Goal: Task Accomplishment & Management: Manage account settings

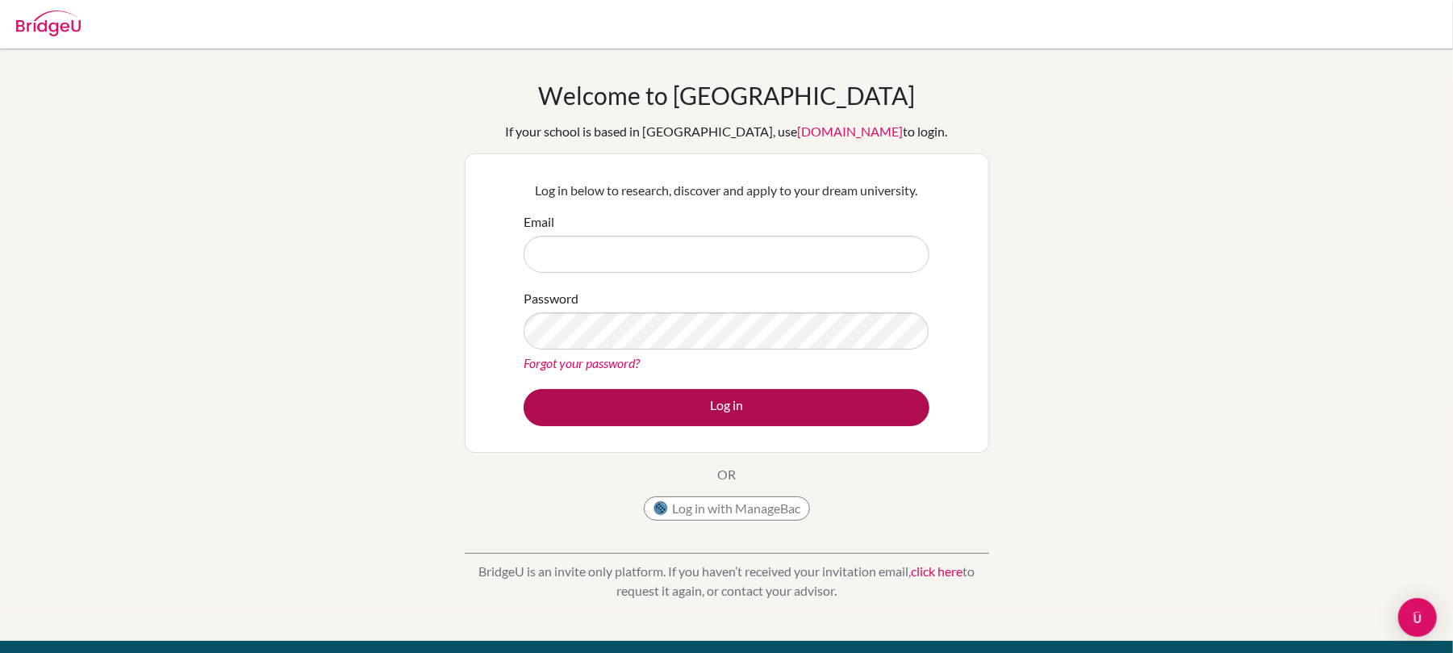
type input "[PERSON_NAME][EMAIL_ADDRESS][PERSON_NAME][DOMAIN_NAME]"
click at [679, 405] on button "Log in" at bounding box center [727, 407] width 406 height 37
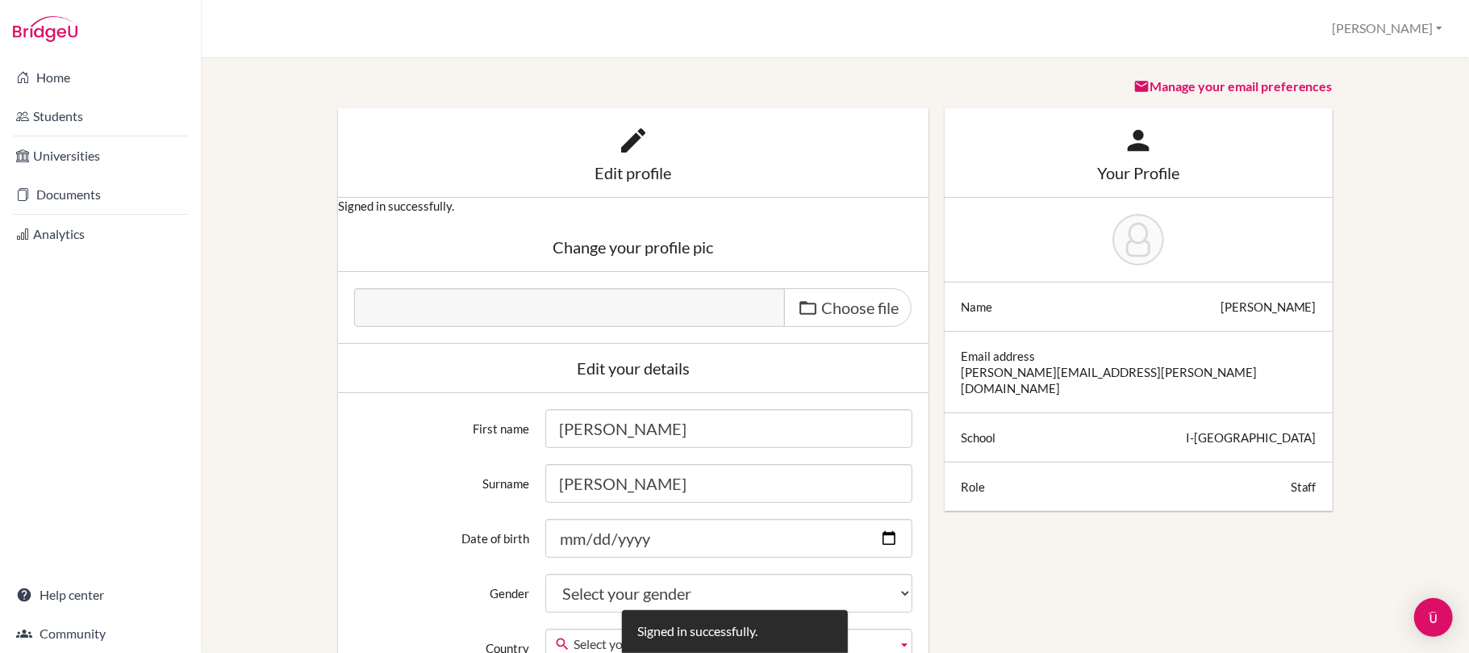
drag, startPoint x: 113, startPoint y: 424, endPoint x: 140, endPoint y: 419, distance: 27.9
click at [120, 421] on div "Home Students Universities Documents Analytics Help center Community" at bounding box center [100, 355] width 201 height 595
click at [1401, 24] on button "[PERSON_NAME]" at bounding box center [1387, 29] width 125 height 30
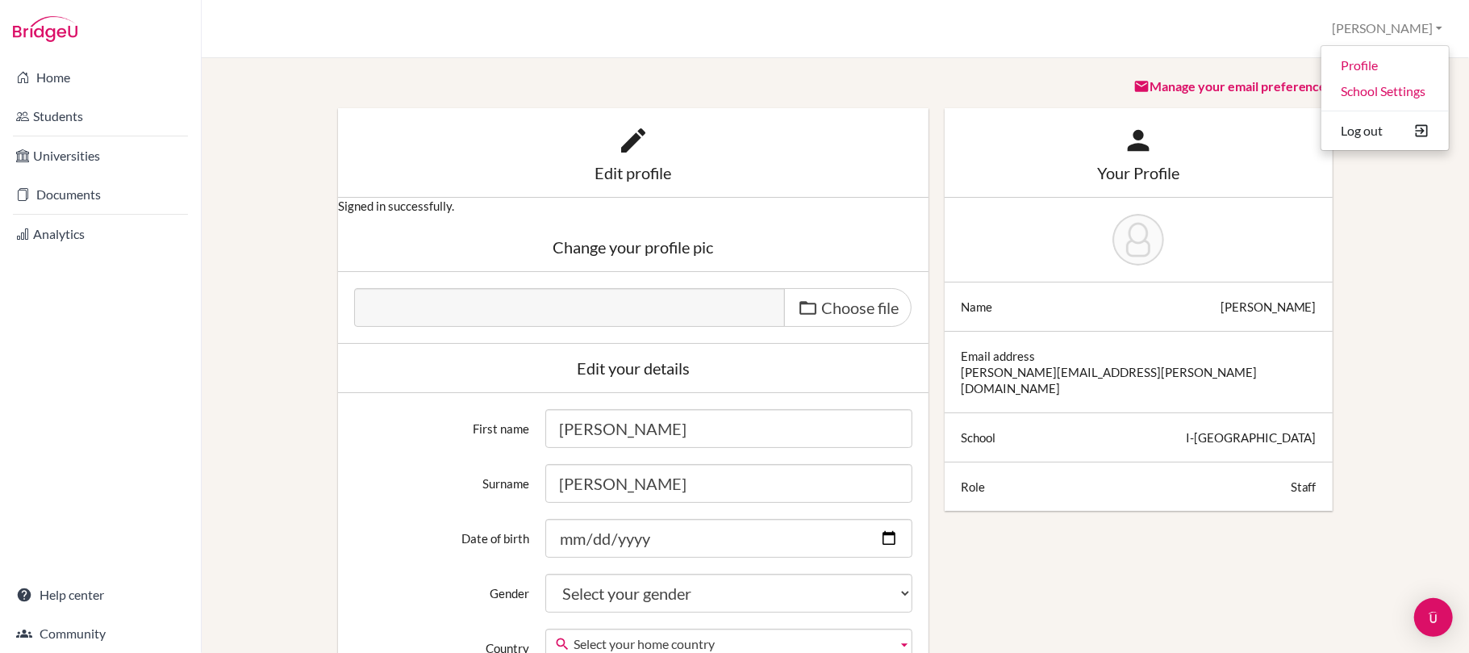
click at [1095, 42] on div "Profile Nicole Profile School Settings Log out Your browser is not supported by…" at bounding box center [835, 29] width 1267 height 58
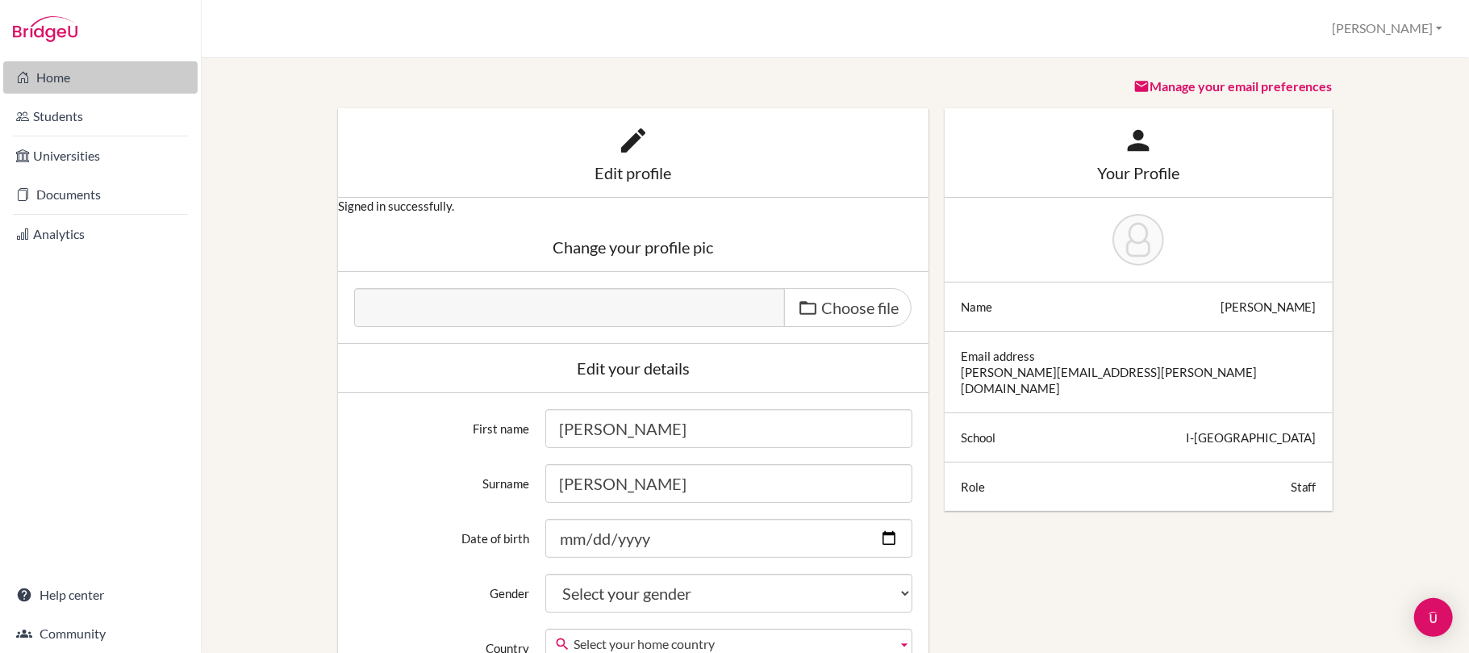
click at [34, 76] on link "Home" at bounding box center [100, 77] width 194 height 32
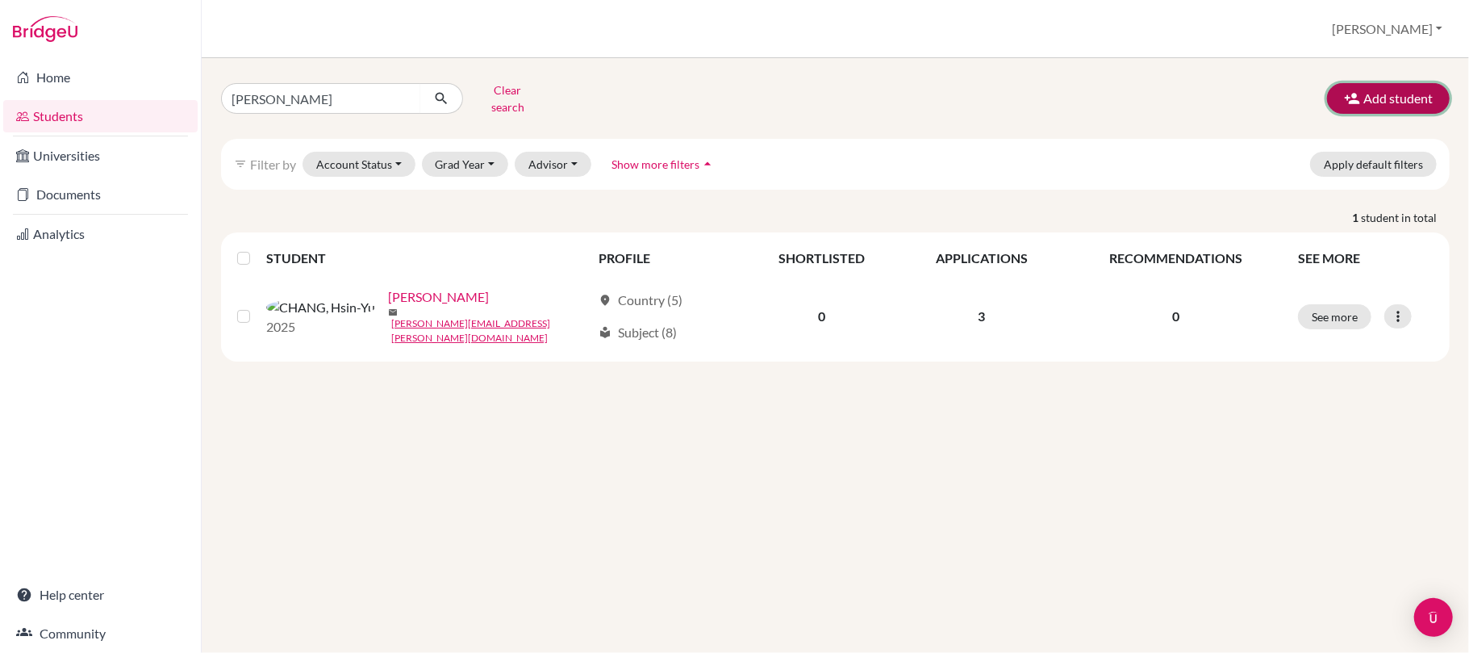
click at [1400, 94] on button "Add student" at bounding box center [1388, 98] width 123 height 31
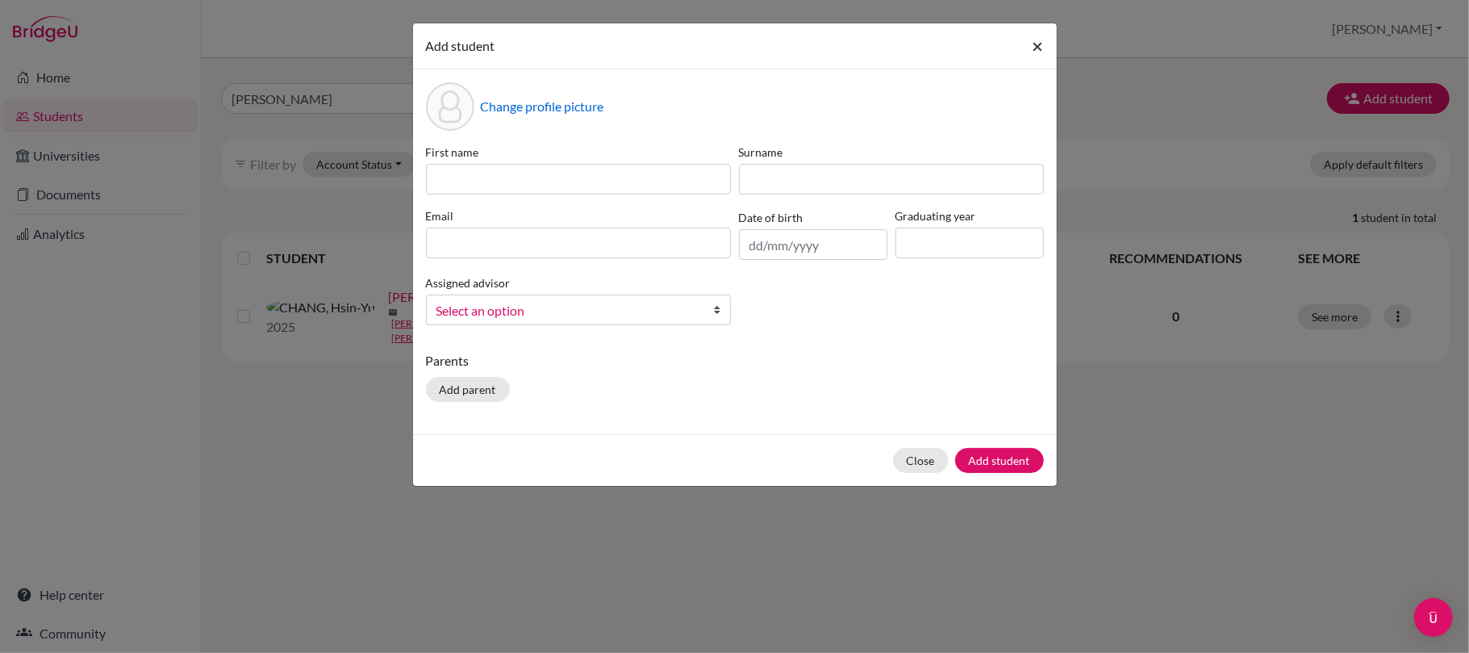
click at [1039, 50] on span "×" at bounding box center [1038, 45] width 11 height 23
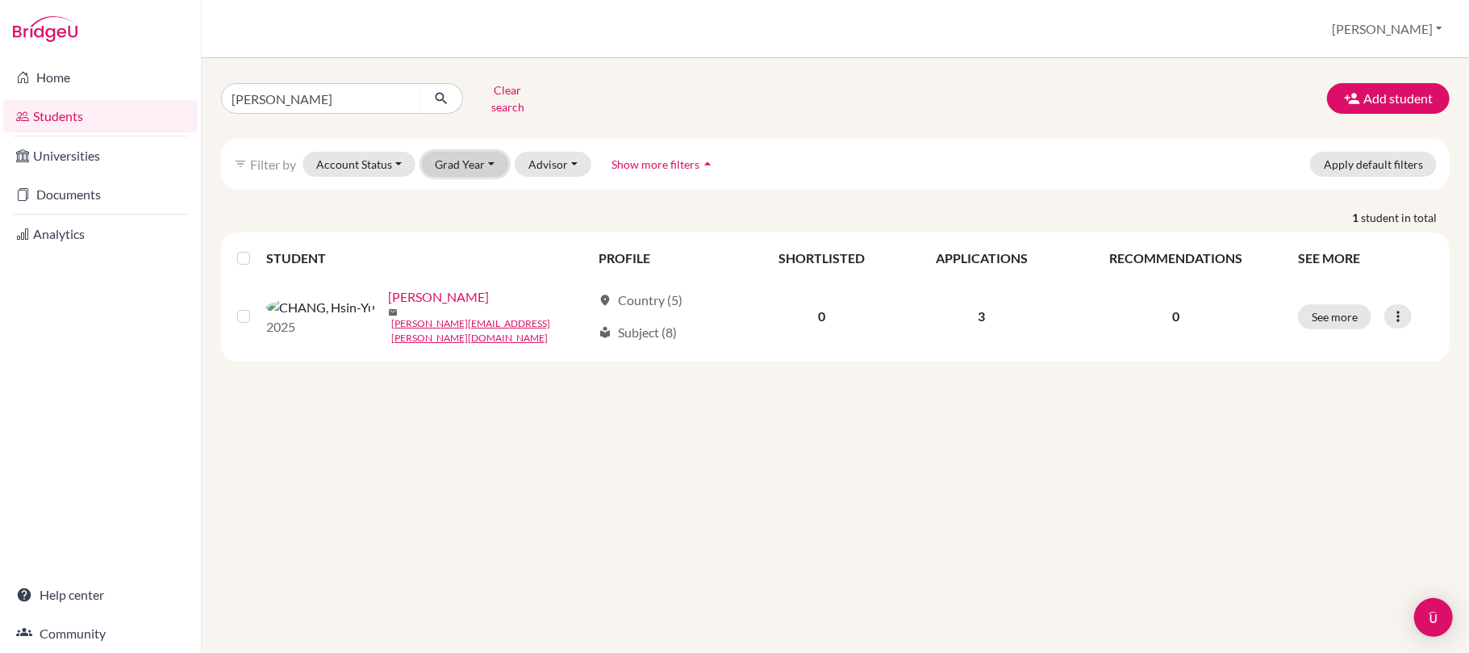
click at [479, 166] on button "Grad Year" at bounding box center [465, 164] width 87 height 25
click at [378, 226] on p "1 student in total" at bounding box center [835, 217] width 1253 height 17
click at [400, 101] on input "elma" at bounding box center [321, 98] width 200 height 31
click at [440, 91] on icon "submit" at bounding box center [441, 98] width 16 height 16
click at [65, 81] on link "Home" at bounding box center [100, 77] width 194 height 32
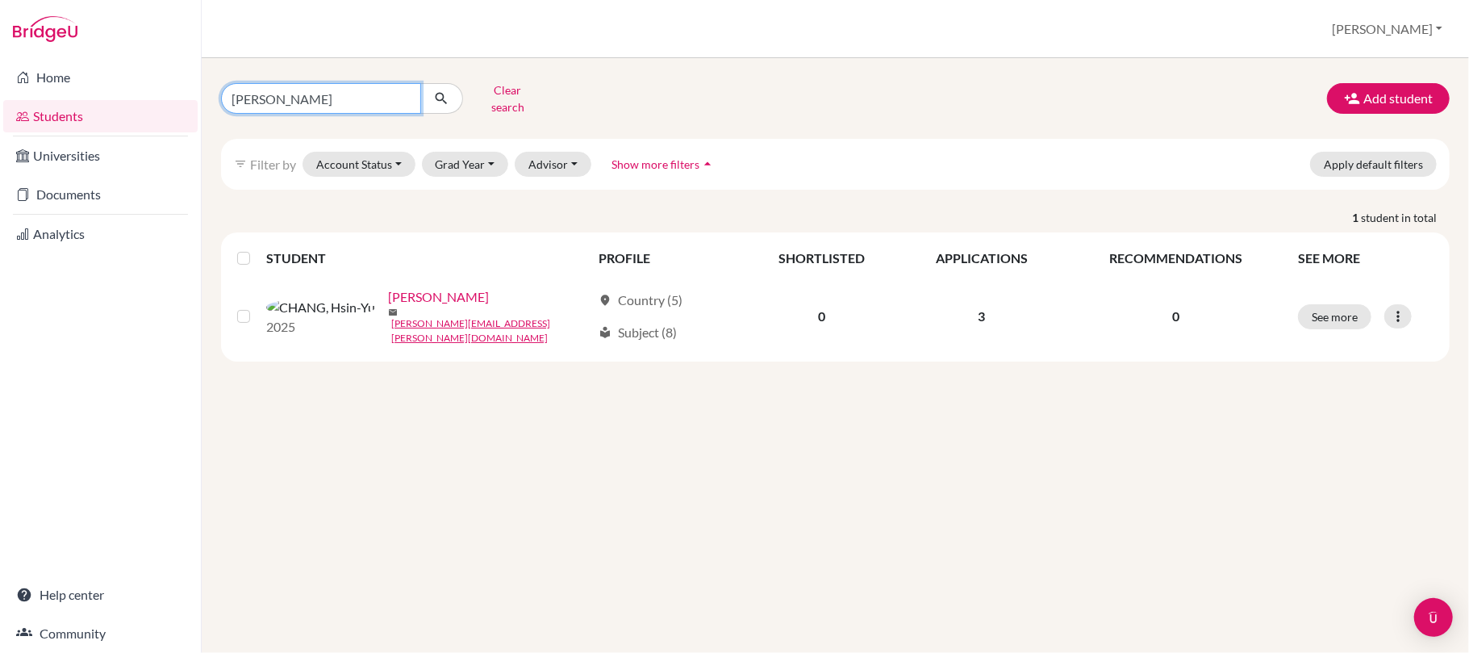
click at [404, 100] on input "[PERSON_NAME]" at bounding box center [321, 98] width 200 height 31
click at [499, 95] on button "Clear search" at bounding box center [508, 98] width 90 height 42
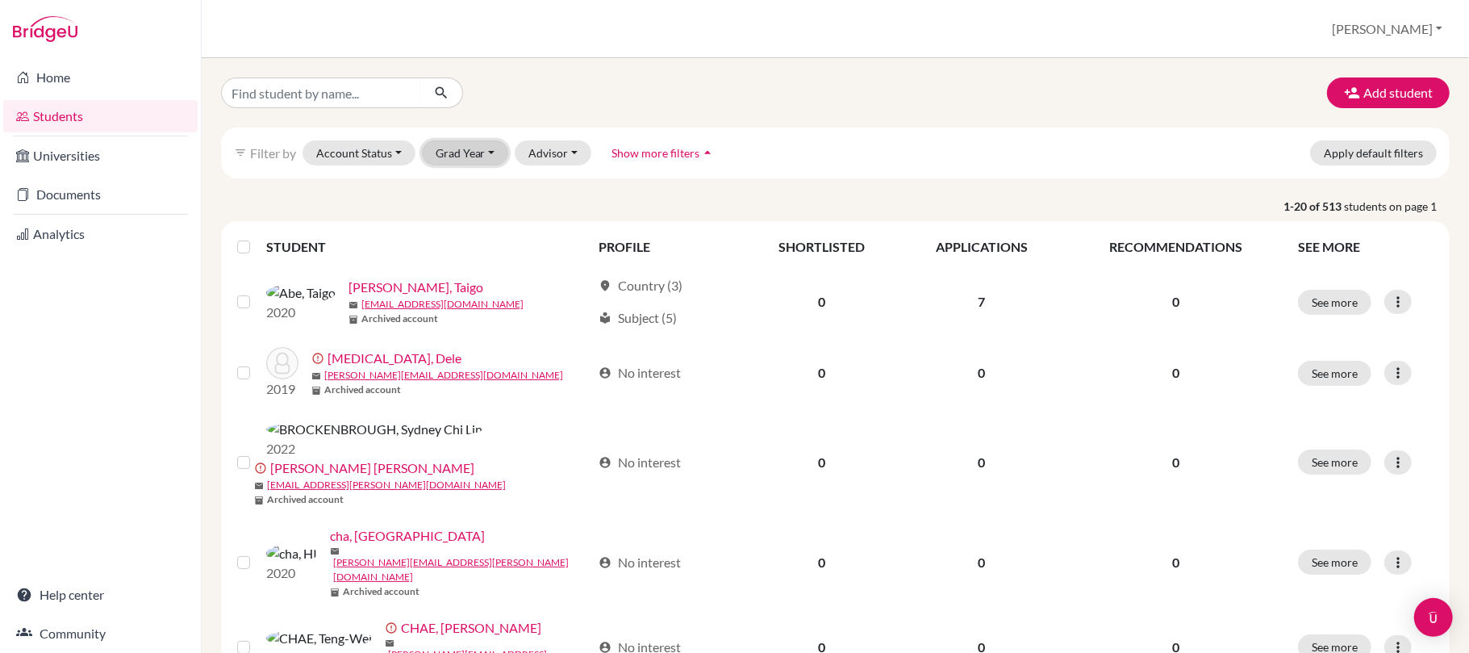
click at [489, 145] on button "Grad Year" at bounding box center [465, 152] width 87 height 25
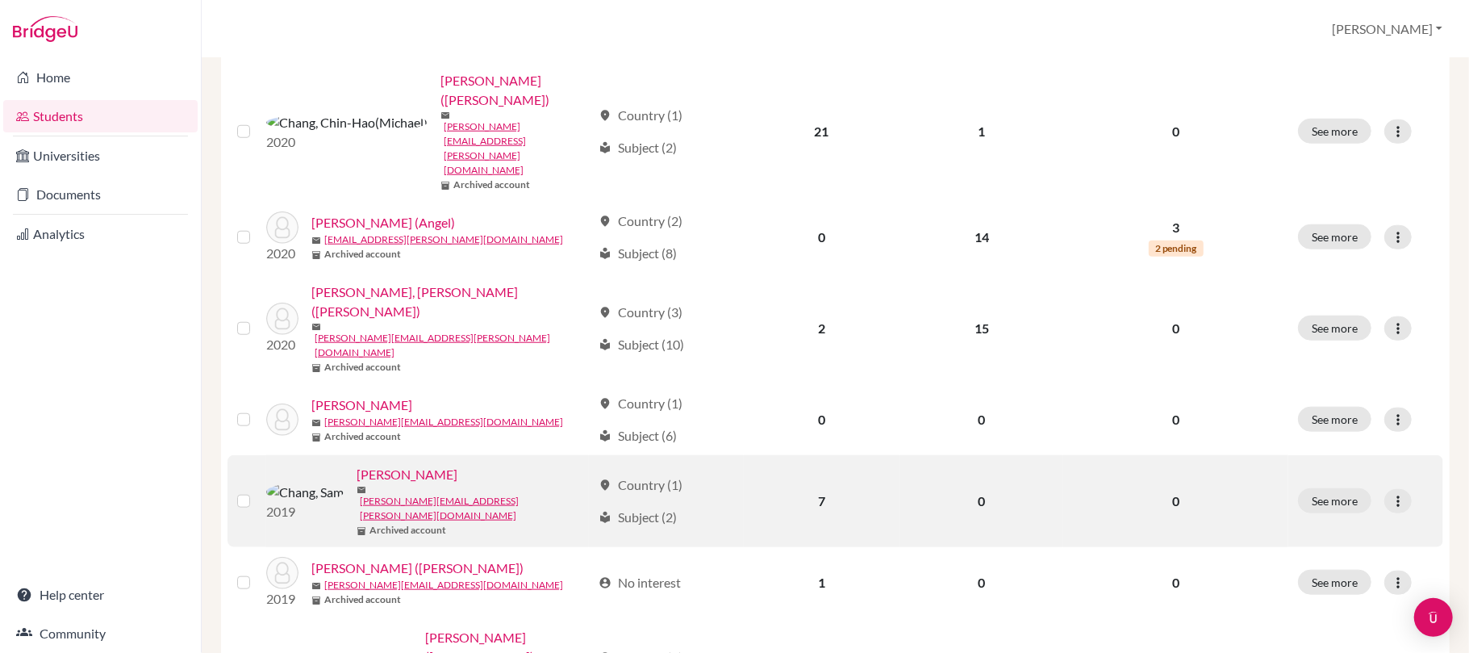
scroll to position [1143, 0]
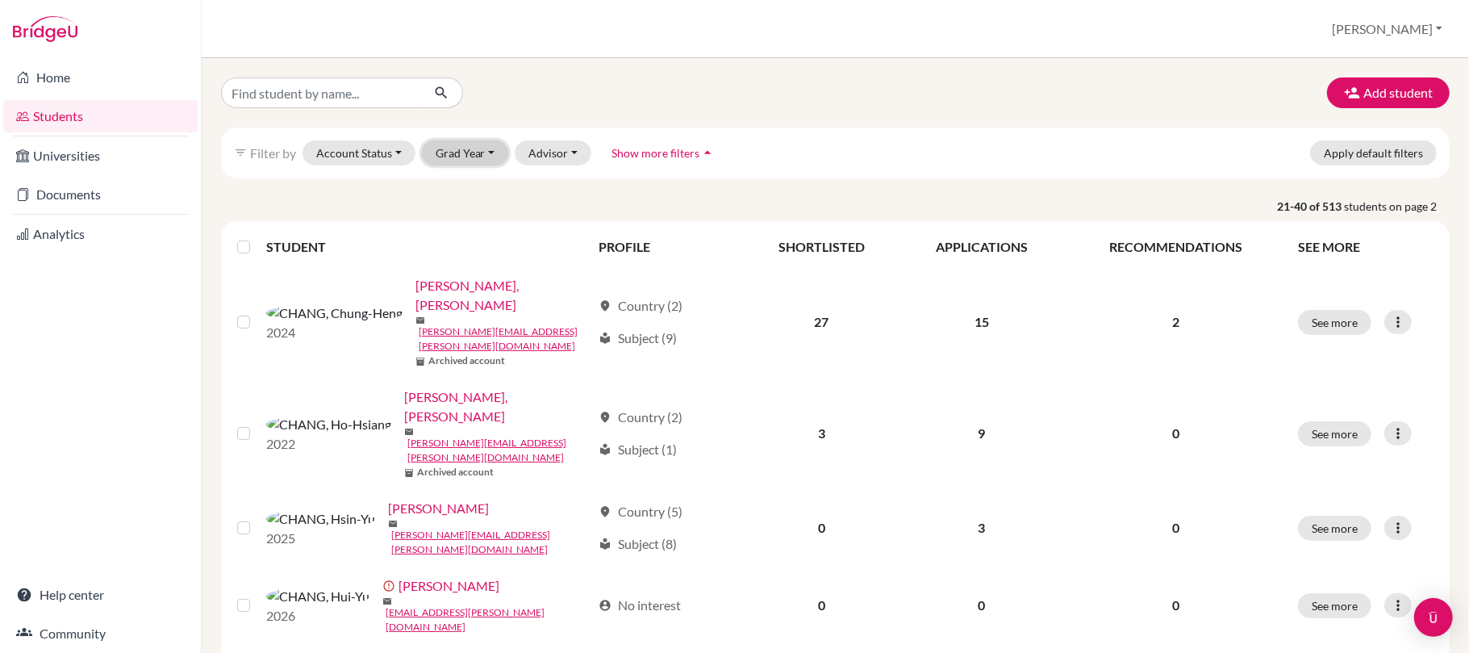
click at [482, 156] on button "Grad Year" at bounding box center [465, 152] width 87 height 25
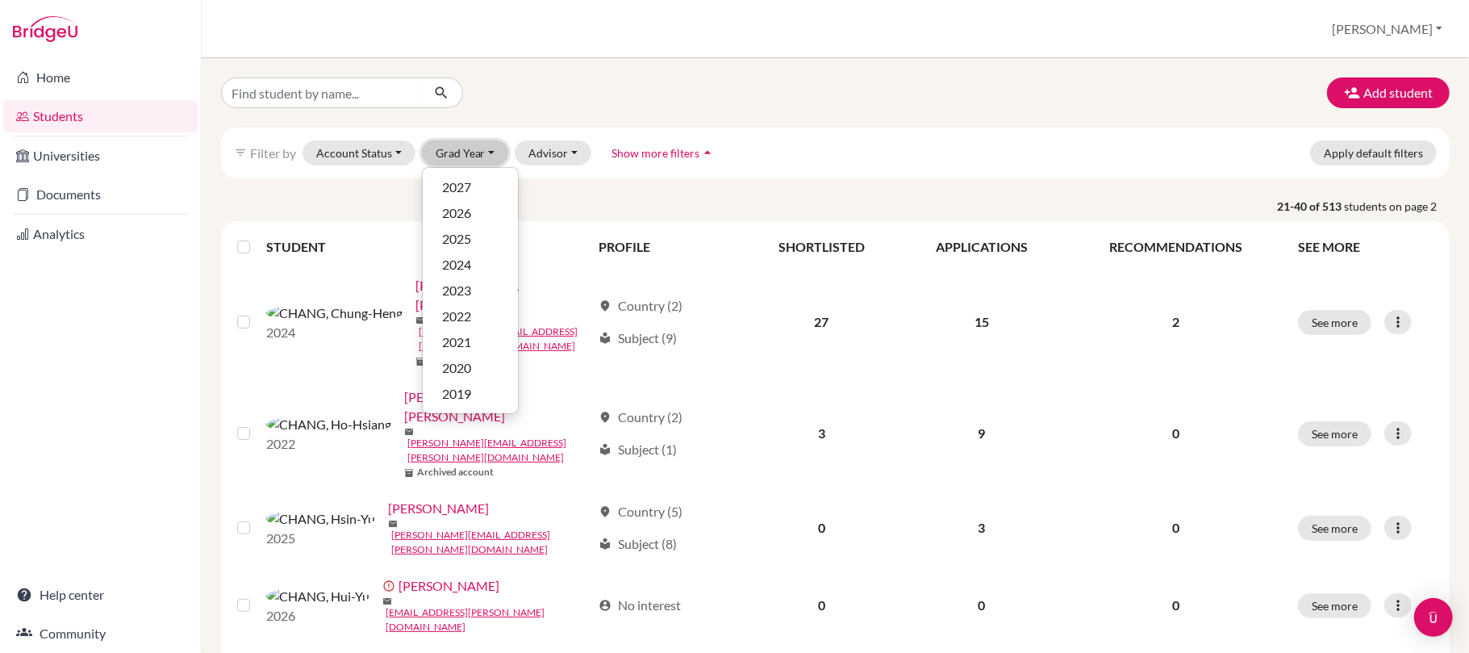
click at [482, 156] on button "Grad Year" at bounding box center [465, 152] width 87 height 25
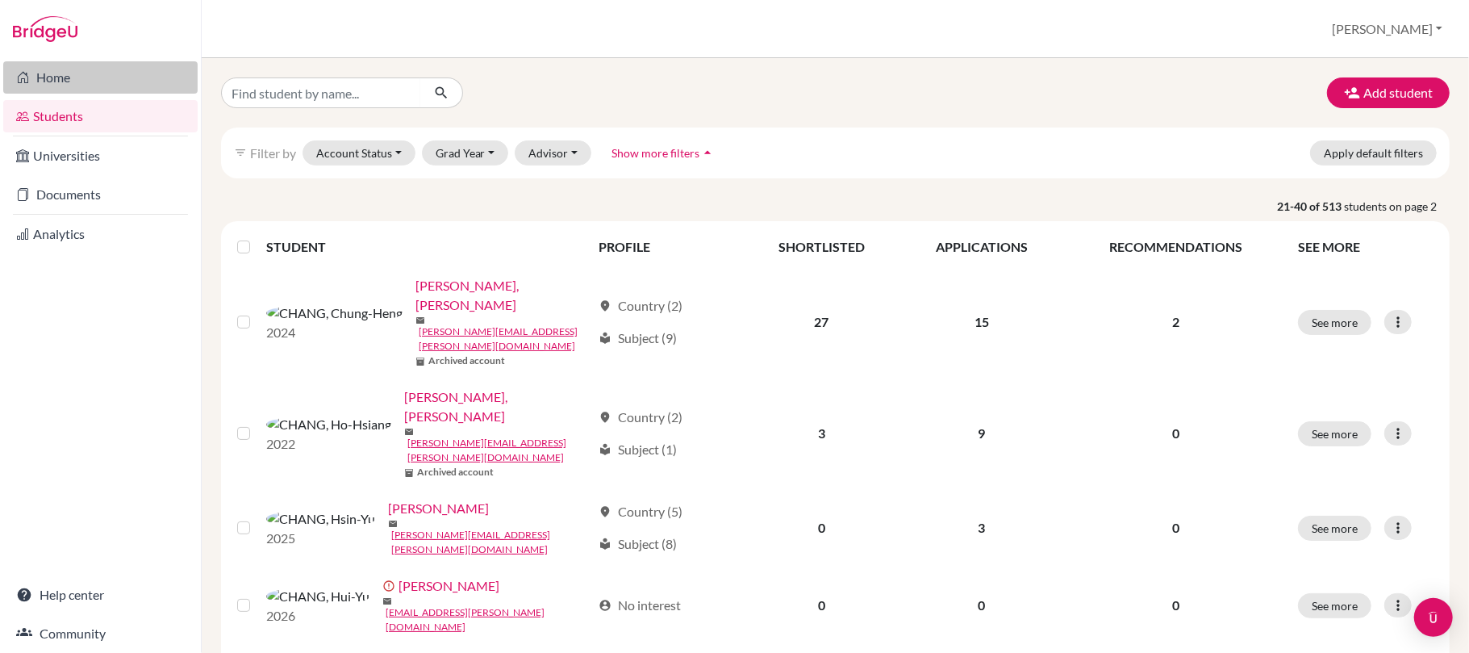
click at [71, 72] on link "Home" at bounding box center [100, 77] width 194 height 32
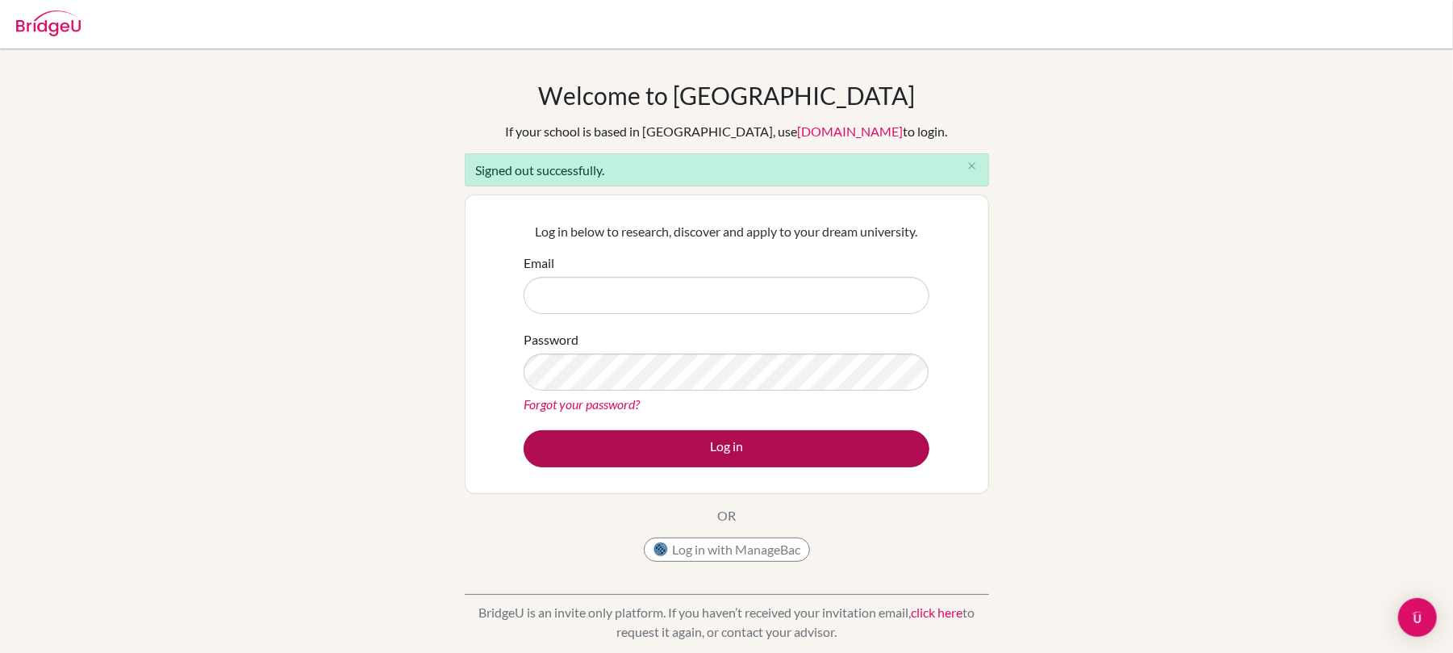
type input "[PERSON_NAME][EMAIL_ADDRESS][PERSON_NAME][DOMAIN_NAME]"
click at [746, 449] on button "Log in" at bounding box center [727, 448] width 406 height 37
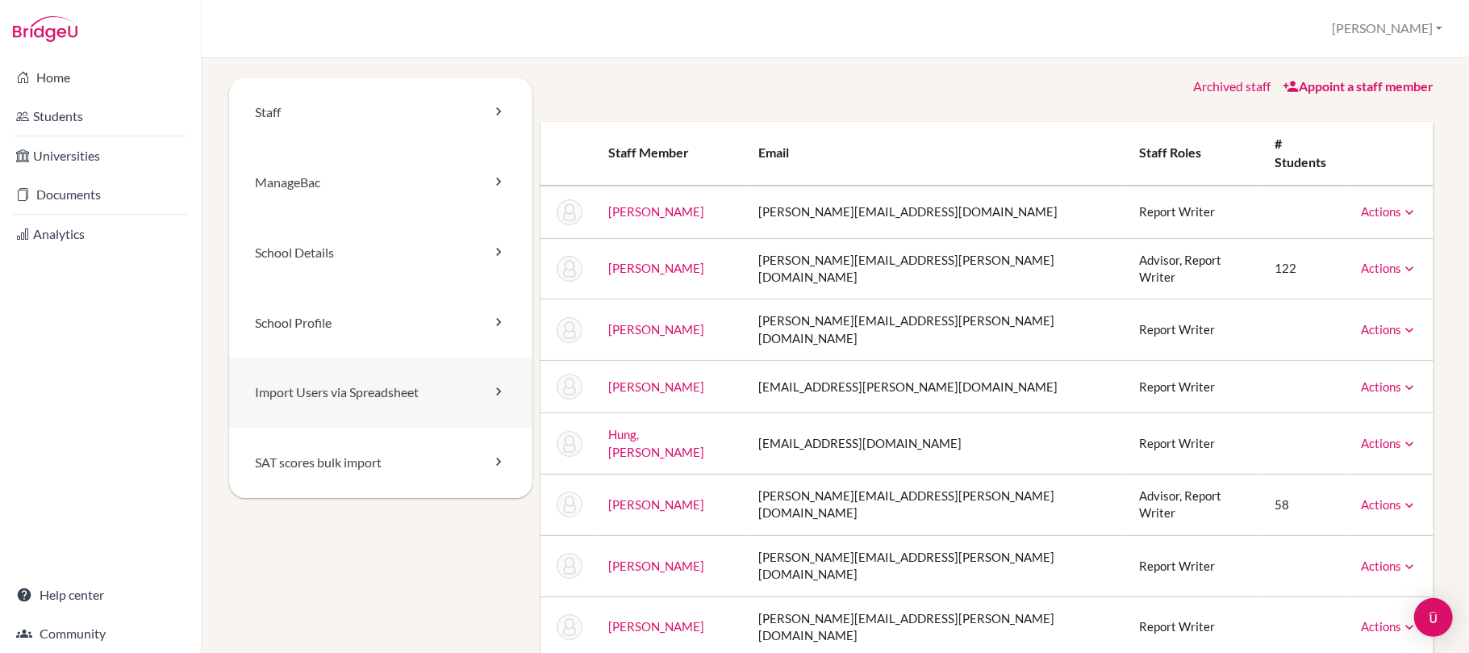
click at [404, 398] on link "Import Users via Spreadsheet" at bounding box center [380, 392] width 303 height 70
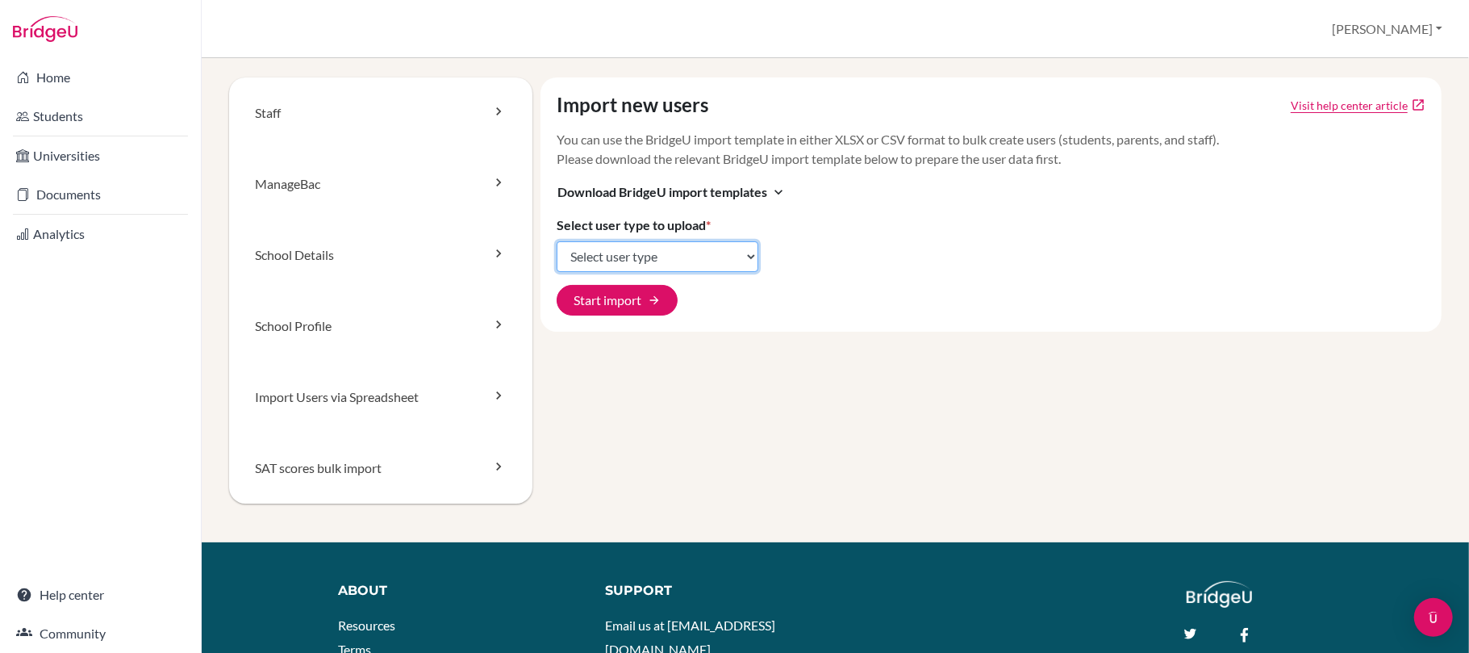
click at [628, 261] on select "Select user type Students Students and parents Parents Advisors Report writers" at bounding box center [658, 256] width 202 height 31
select select "students"
click at [557, 241] on select "Select user type Students Students and parents Parents Advisors Report writers" at bounding box center [658, 256] width 202 height 31
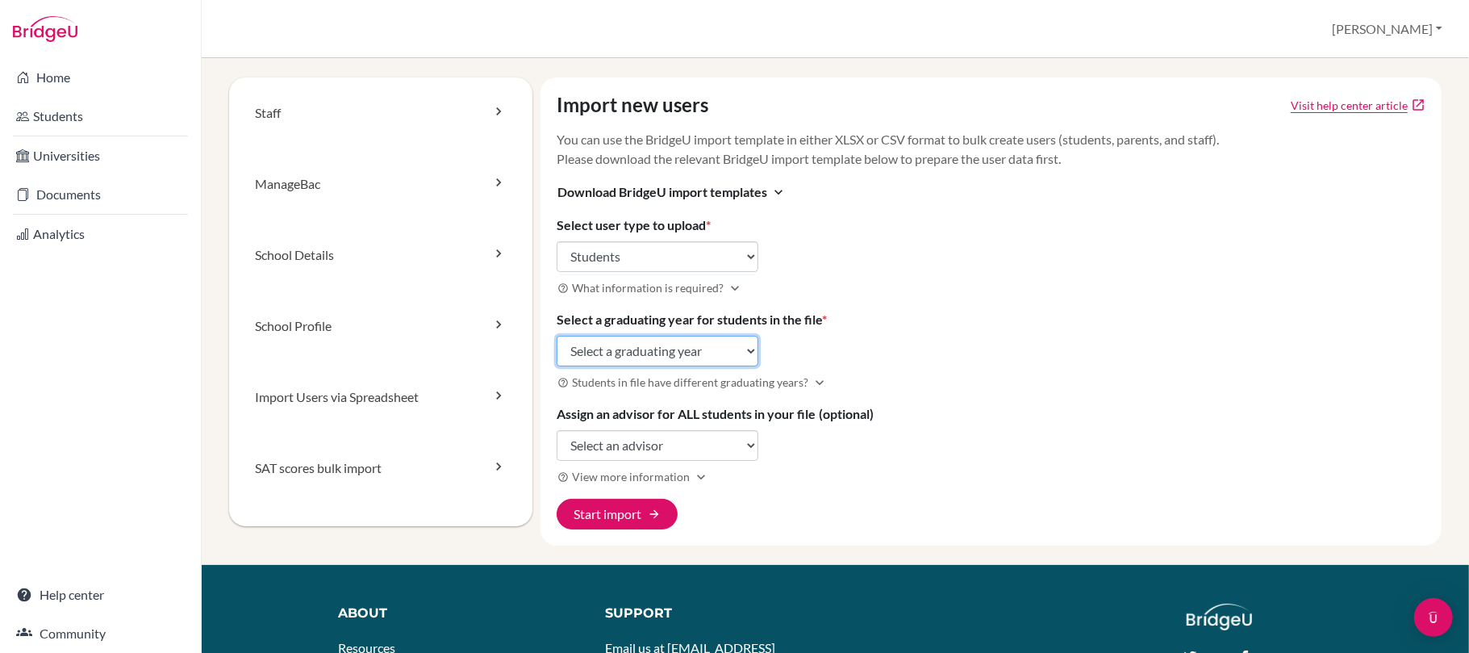
click at [678, 353] on select "Select a graduating year 2024 2025 2026 2027 2028 2029" at bounding box center [658, 351] width 202 height 31
click at [934, 323] on div "Import new users Visit help center article open_in_new You can use the BridgeU …" at bounding box center [990, 311] width 901 height 468
click at [289, 111] on link "Staff" at bounding box center [380, 112] width 303 height 71
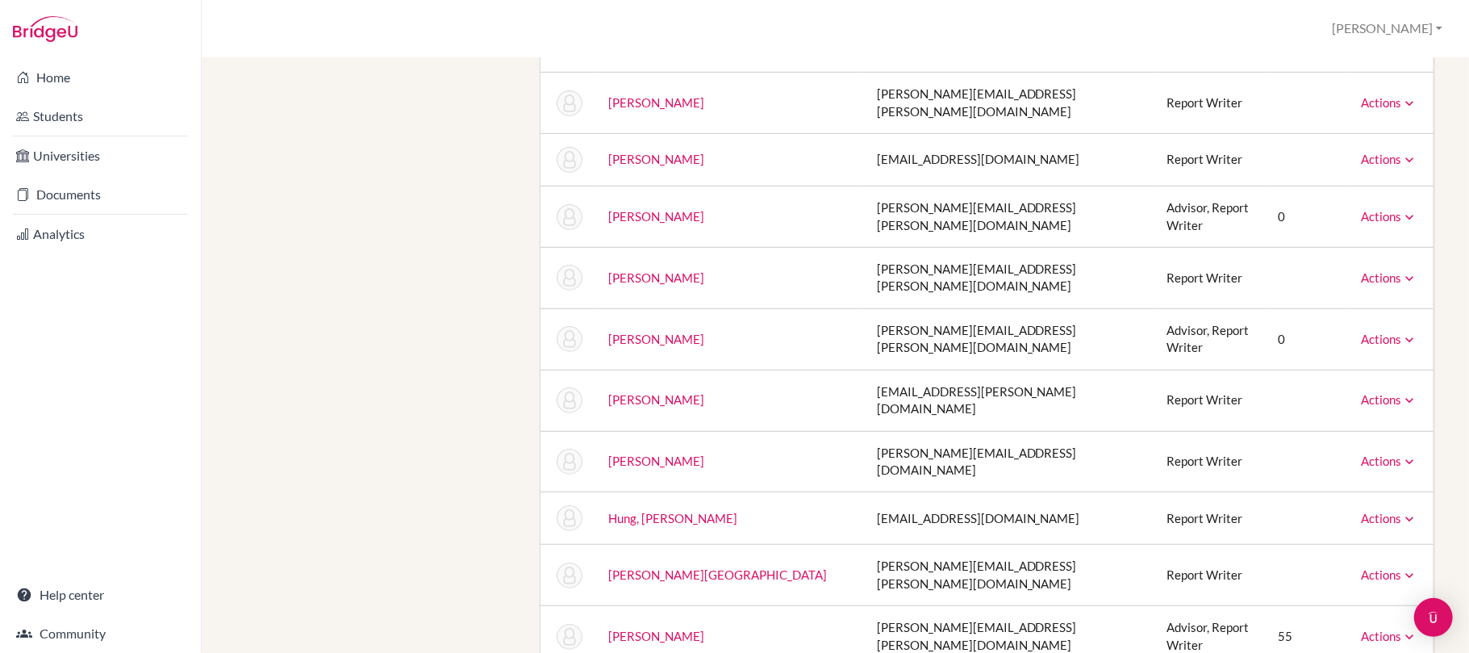
scroll to position [753, 0]
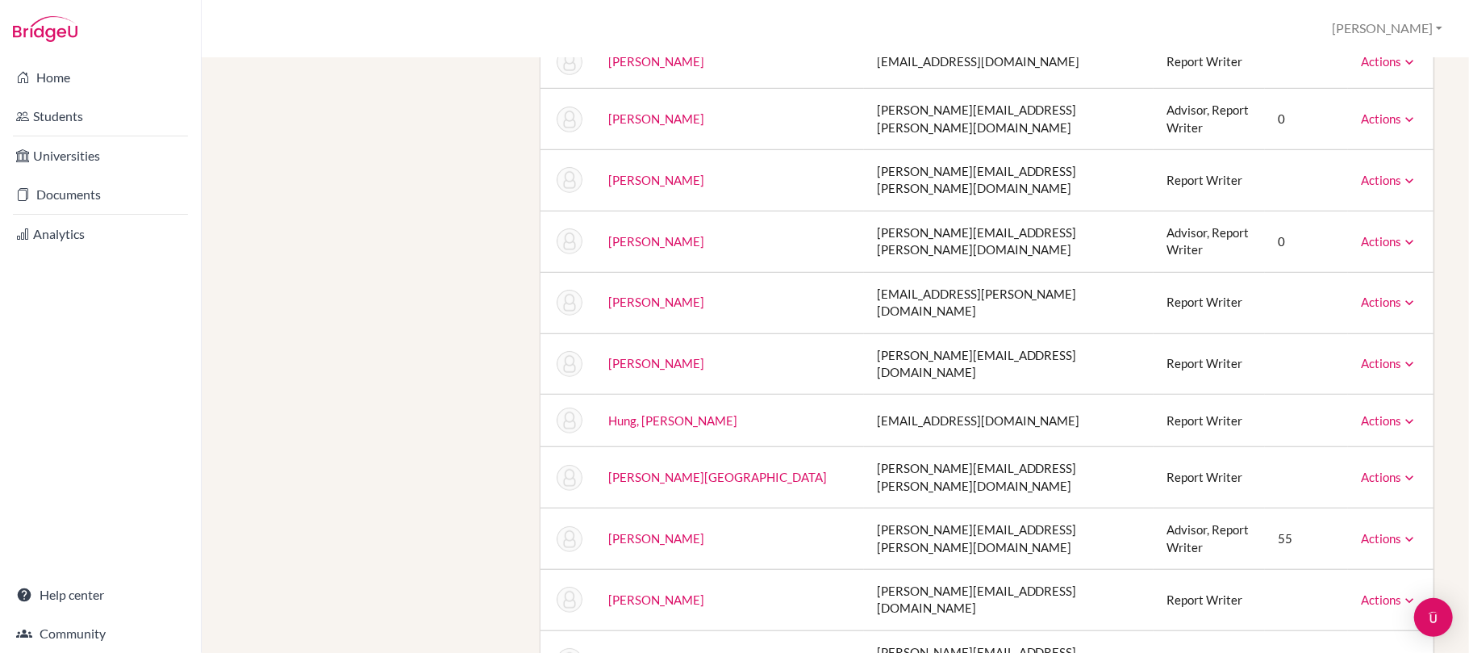
click at [1401, 531] on icon at bounding box center [1409, 539] width 16 height 16
click at [1287, 508] on td "55" at bounding box center [1306, 538] width 83 height 61
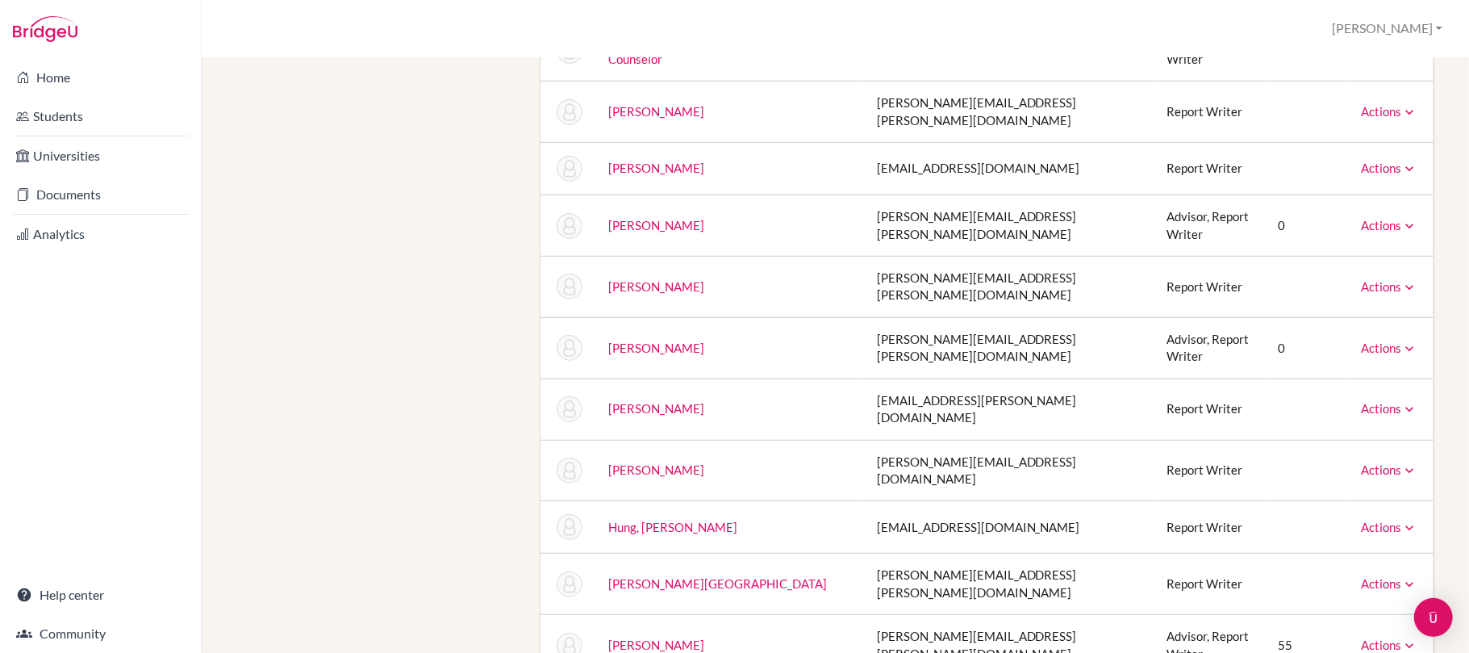
scroll to position [0, 0]
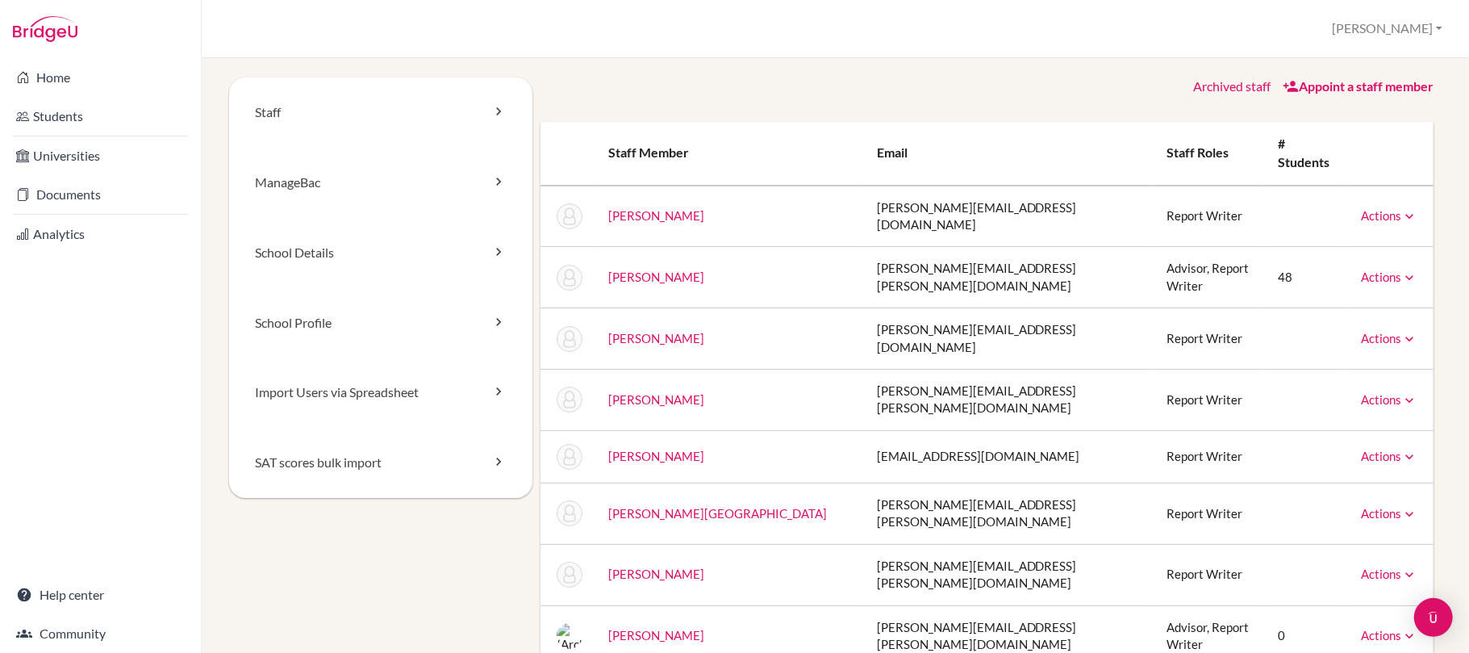
click at [1368, 86] on link "Appoint a staff member" at bounding box center [1358, 85] width 151 height 15
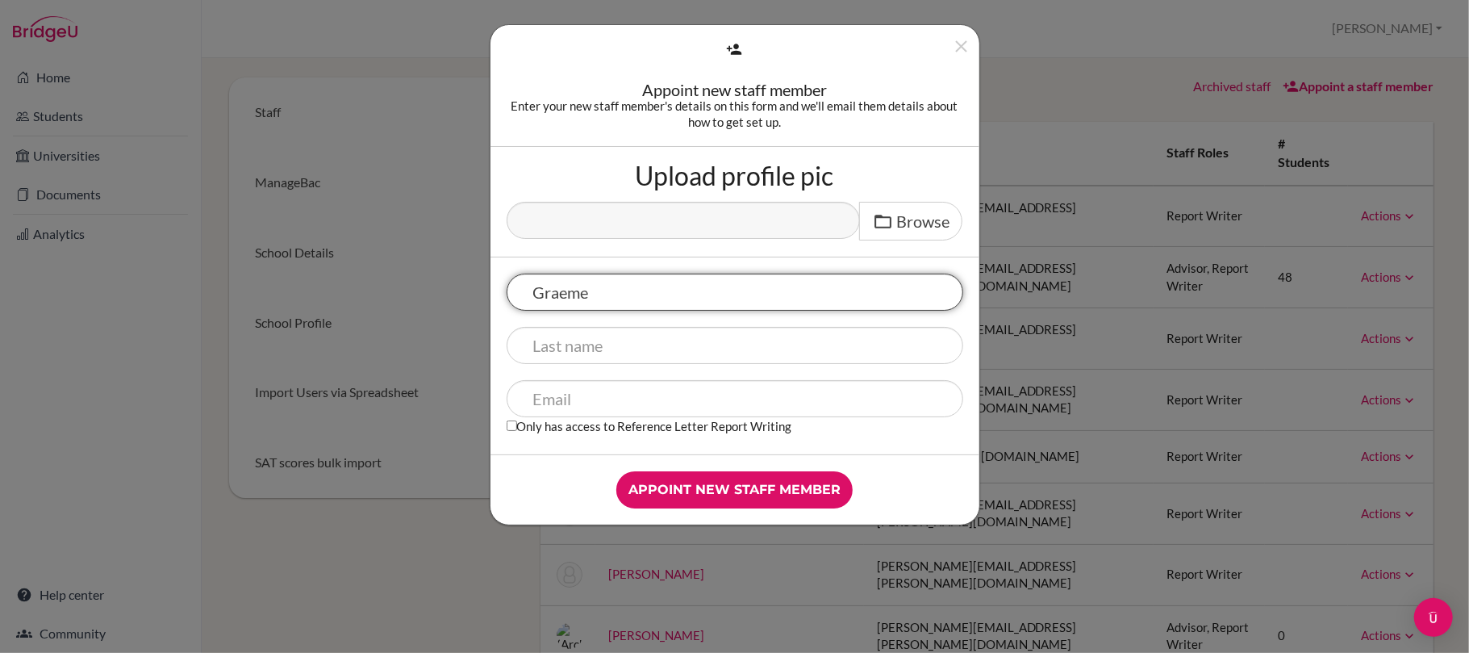
type input "Graeme"
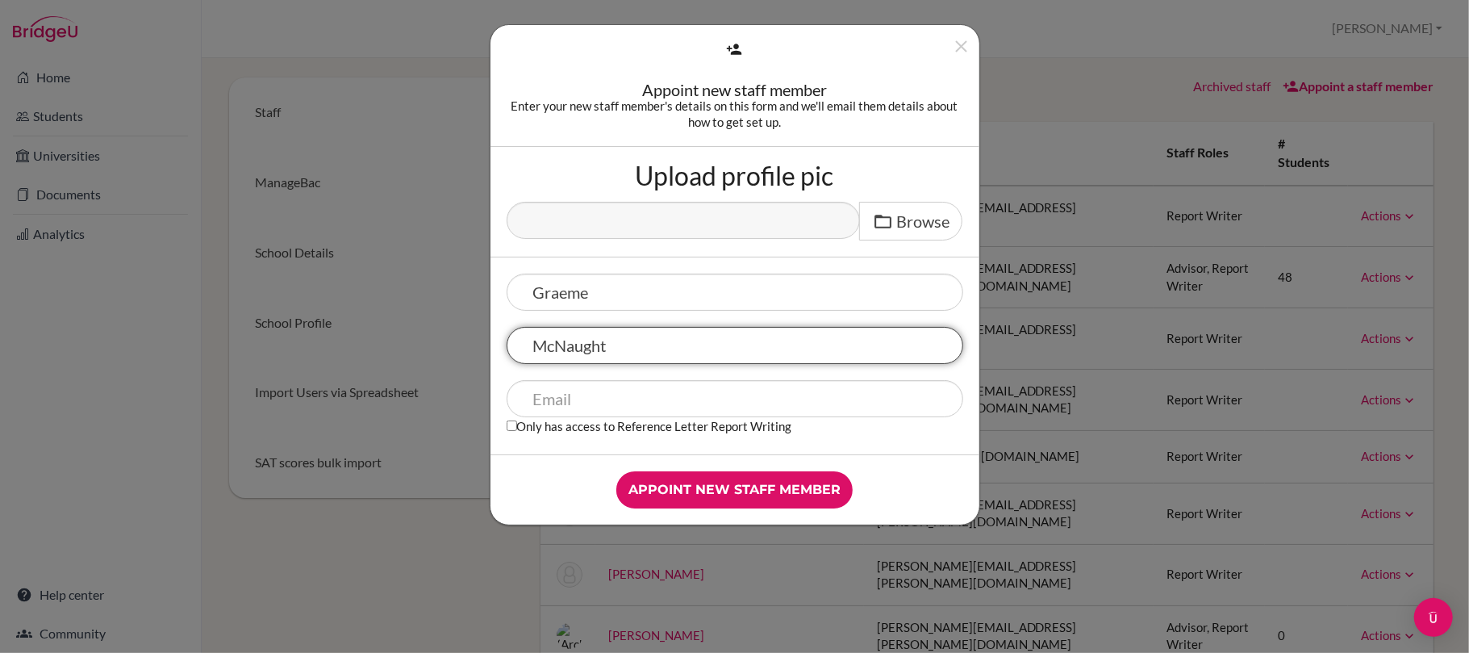
type input "McNaught"
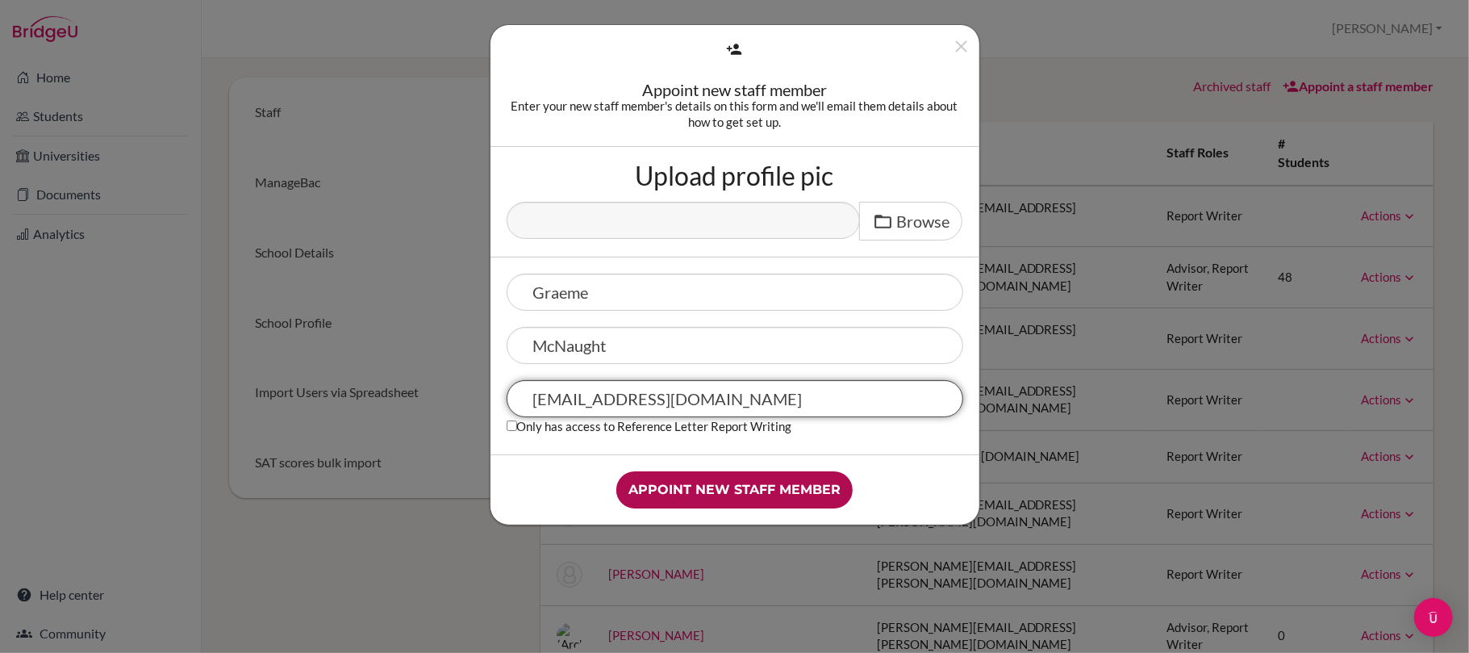
type input "Graeme.McNaught@iis.kh.edu.tw"
click at [700, 497] on input "Appoint new staff member" at bounding box center [734, 489] width 236 height 37
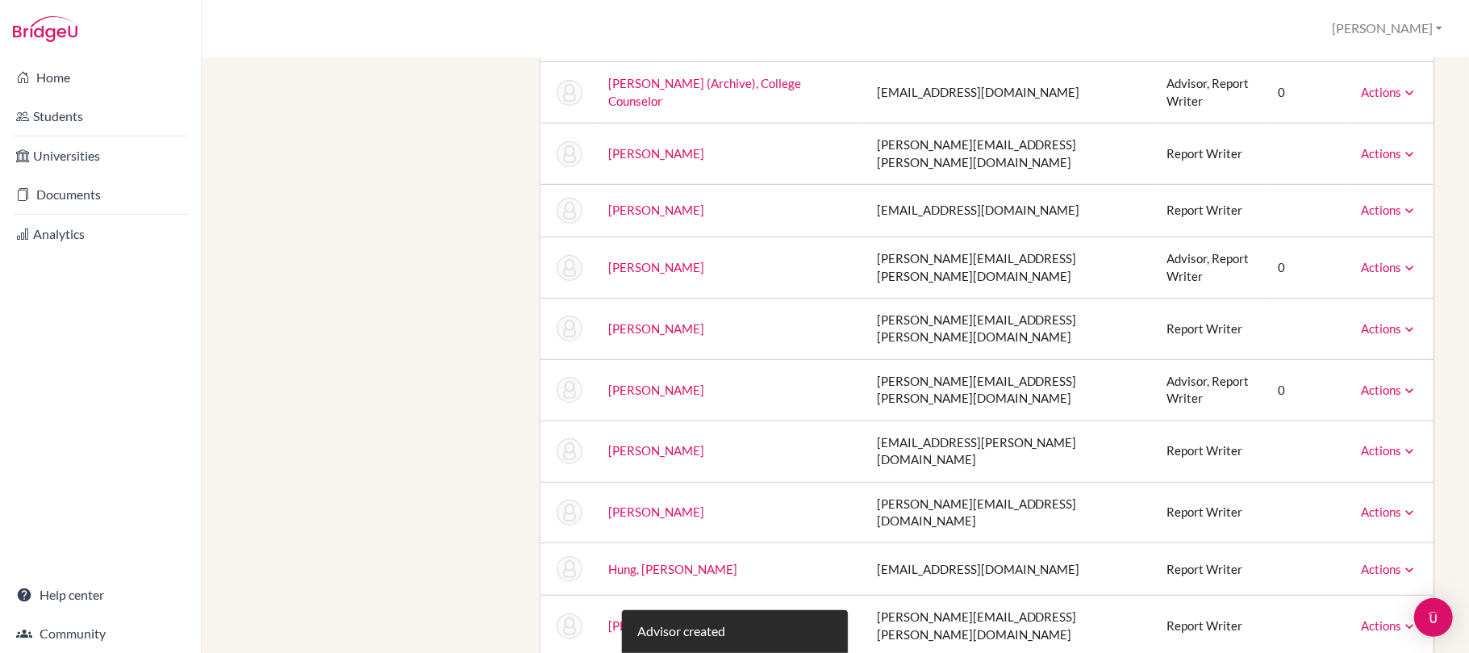
scroll to position [968, 0]
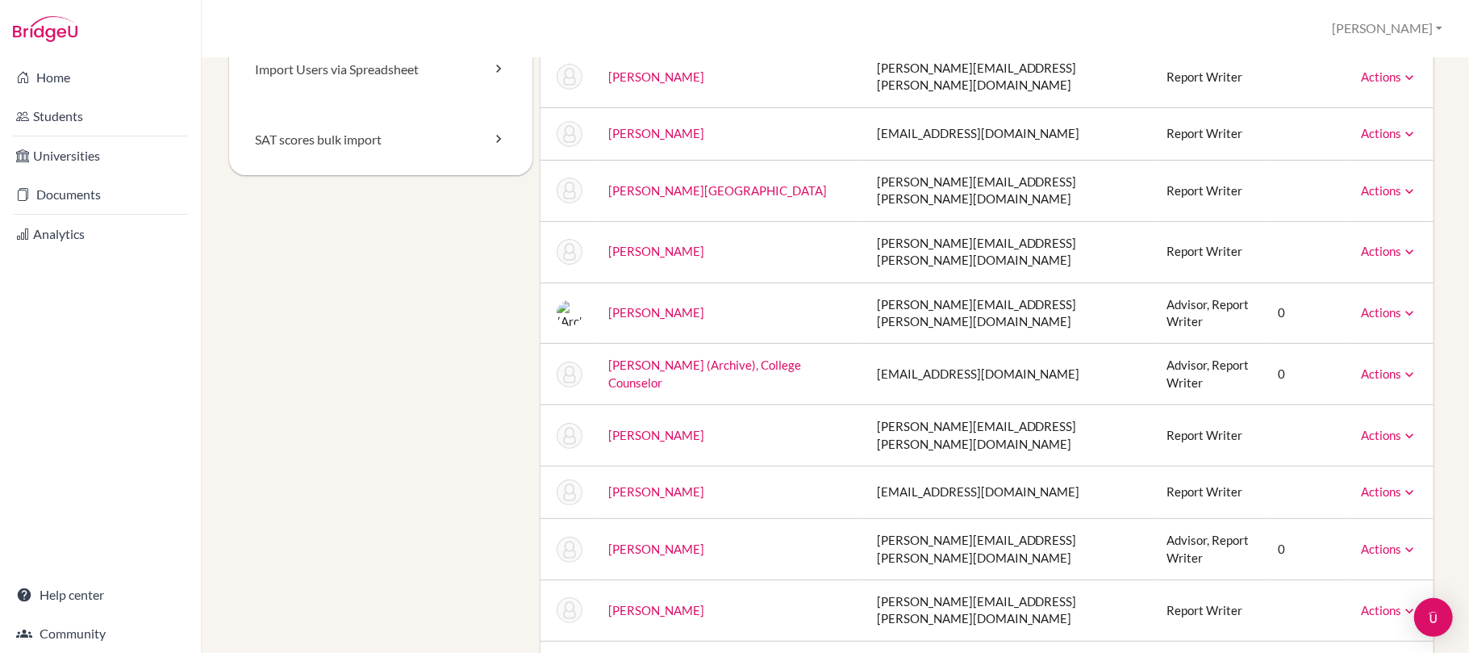
scroll to position [0, 0]
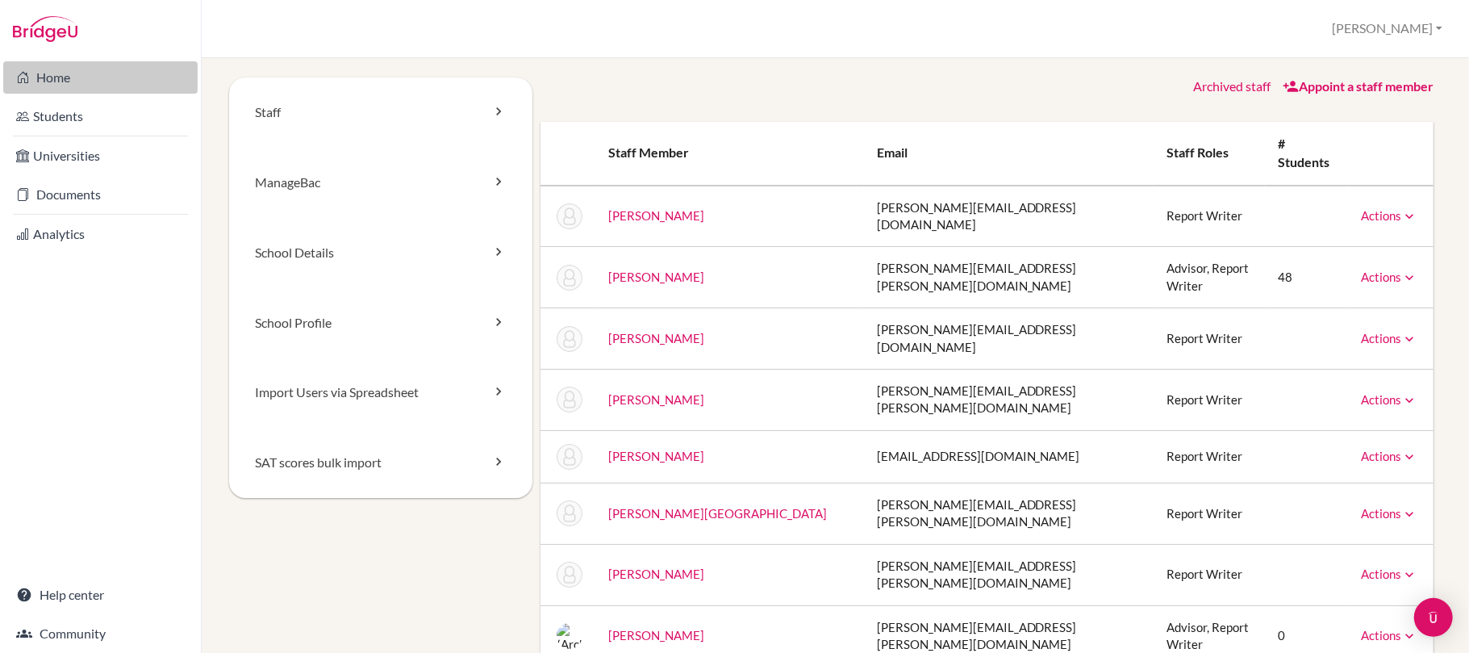
click at [94, 89] on link "Home" at bounding box center [100, 77] width 194 height 32
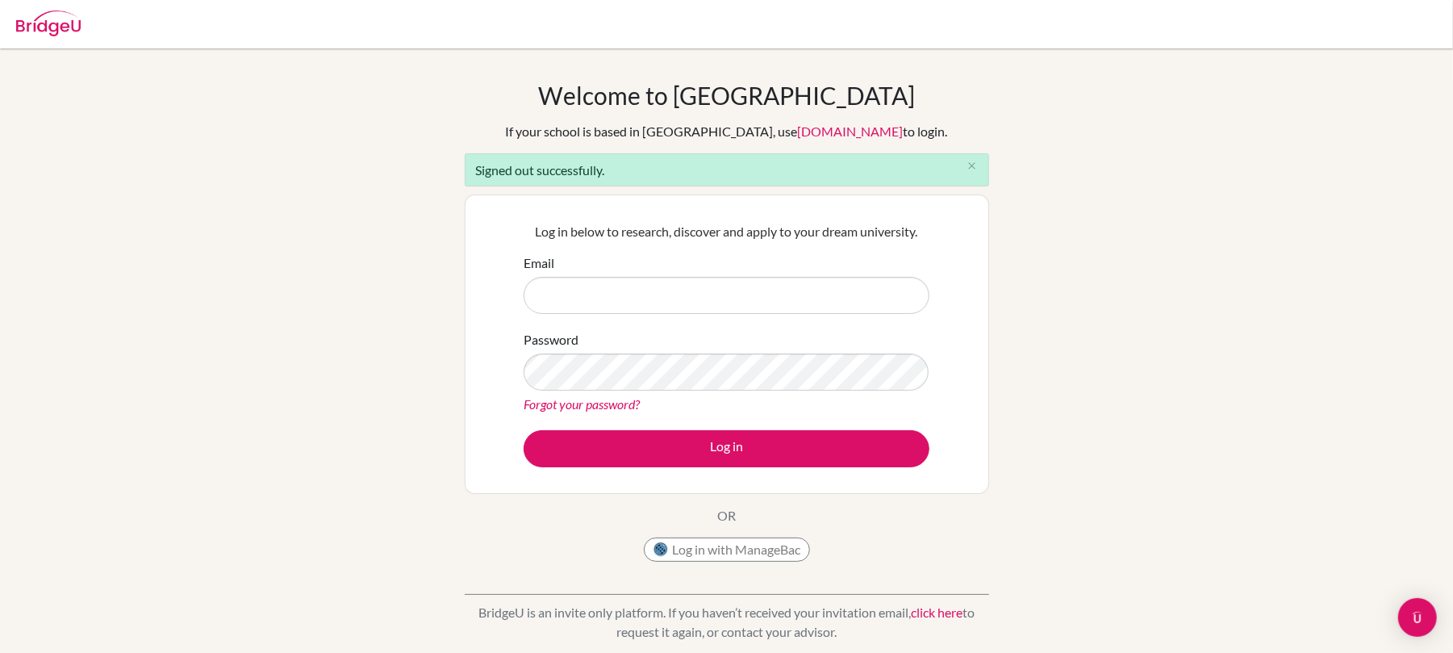
type input "[PERSON_NAME][EMAIL_ADDRESS][PERSON_NAME][DOMAIN_NAME]"
click at [728, 282] on input "[PERSON_NAME][EMAIL_ADDRESS][PERSON_NAME][DOMAIN_NAME]" at bounding box center [727, 295] width 406 height 37
click at [1074, 234] on div "Welcome to [GEOGRAPHIC_DATA] If your school is based in [GEOGRAPHIC_DATA], use …" at bounding box center [726, 365] width 1453 height 569
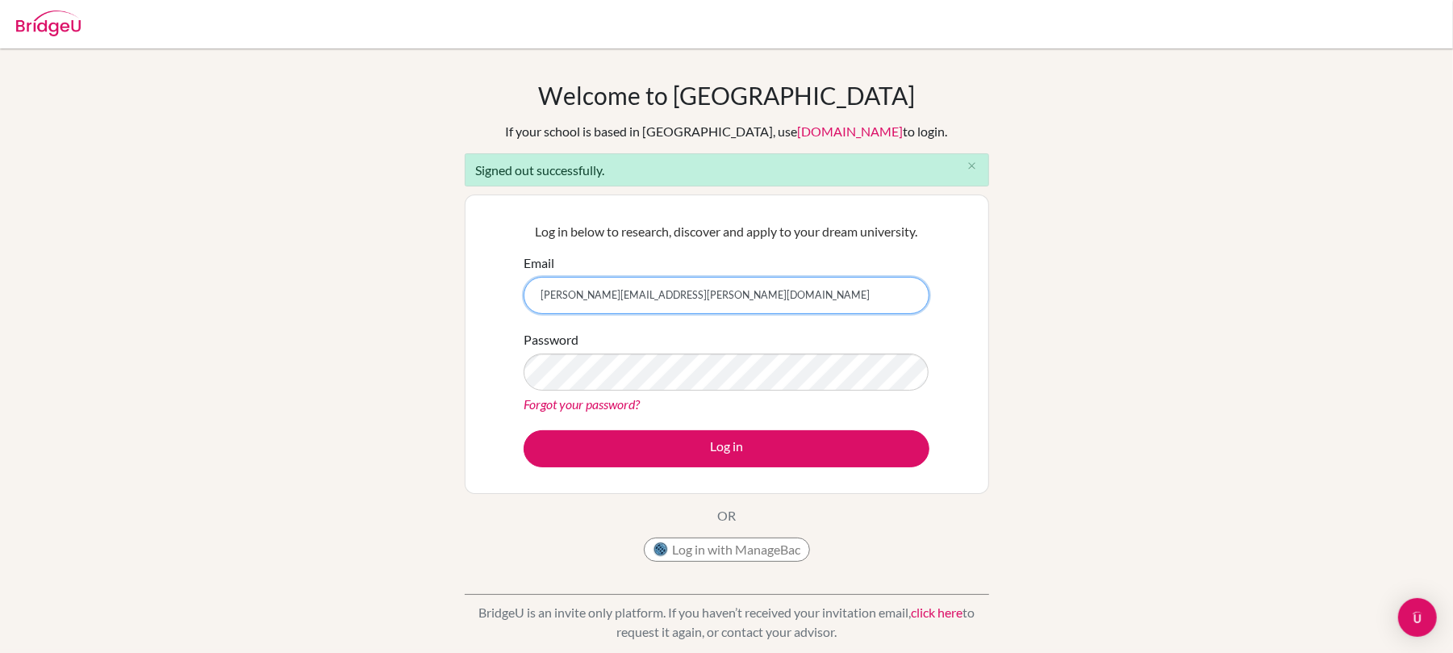
drag, startPoint x: 691, startPoint y: 298, endPoint x: 510, endPoint y: 284, distance: 182.1
click at [499, 297] on div "Log in below to research, discover and apply to your dream university. Email [P…" at bounding box center [727, 343] width 524 height 299
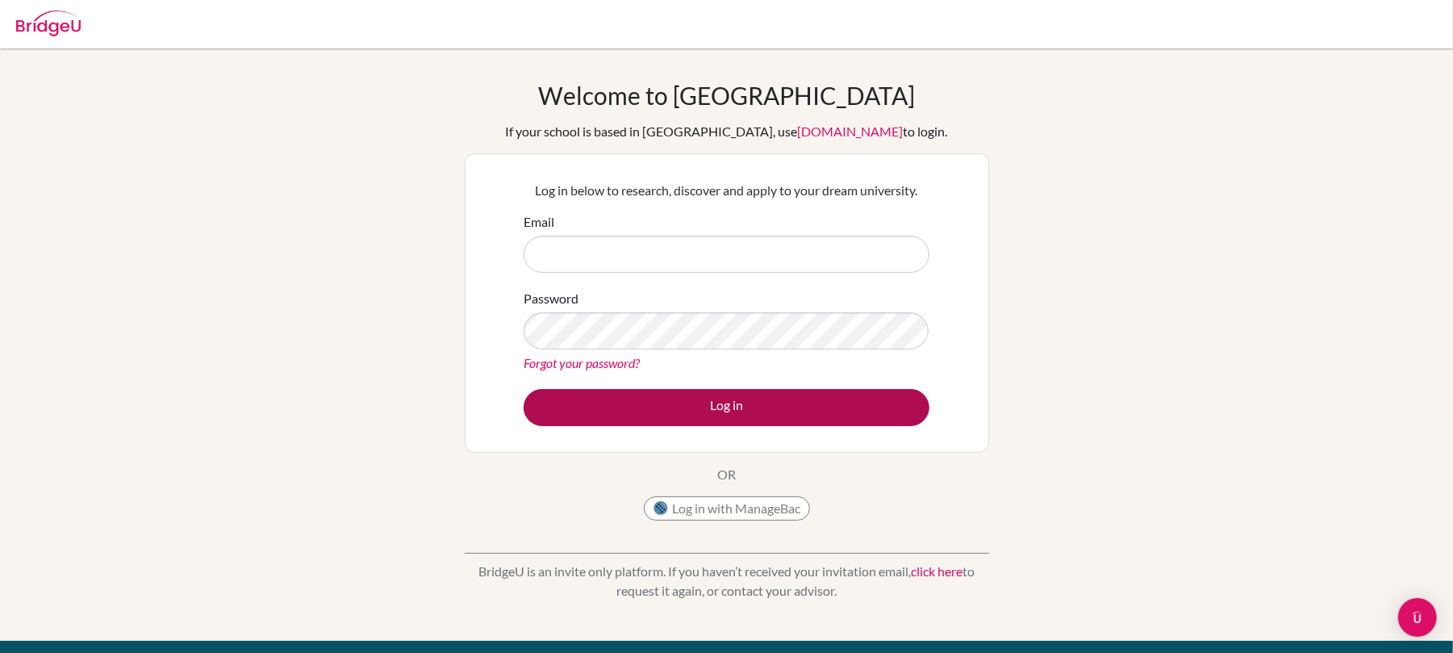
type input "[PERSON_NAME][EMAIL_ADDRESS][PERSON_NAME][DOMAIN_NAME]"
click at [740, 407] on button "Log in" at bounding box center [727, 407] width 406 height 37
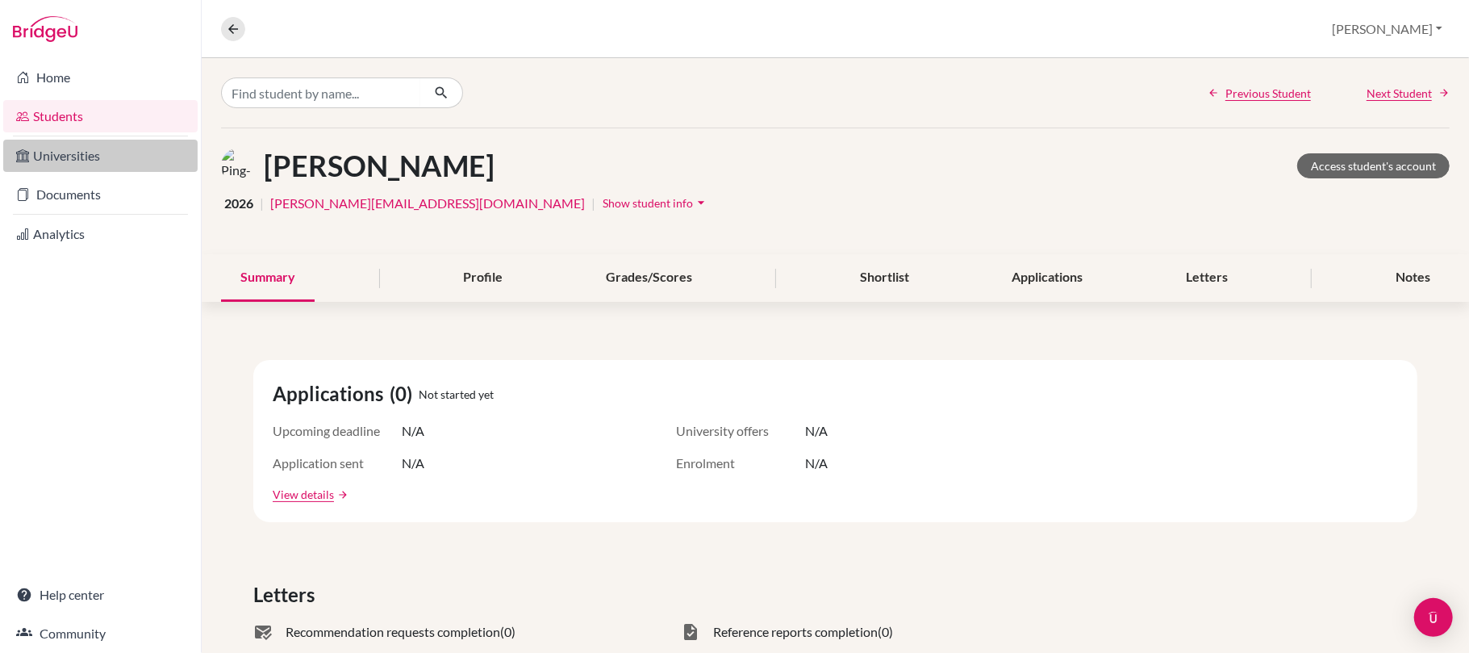
click at [69, 156] on link "Universities" at bounding box center [100, 156] width 194 height 32
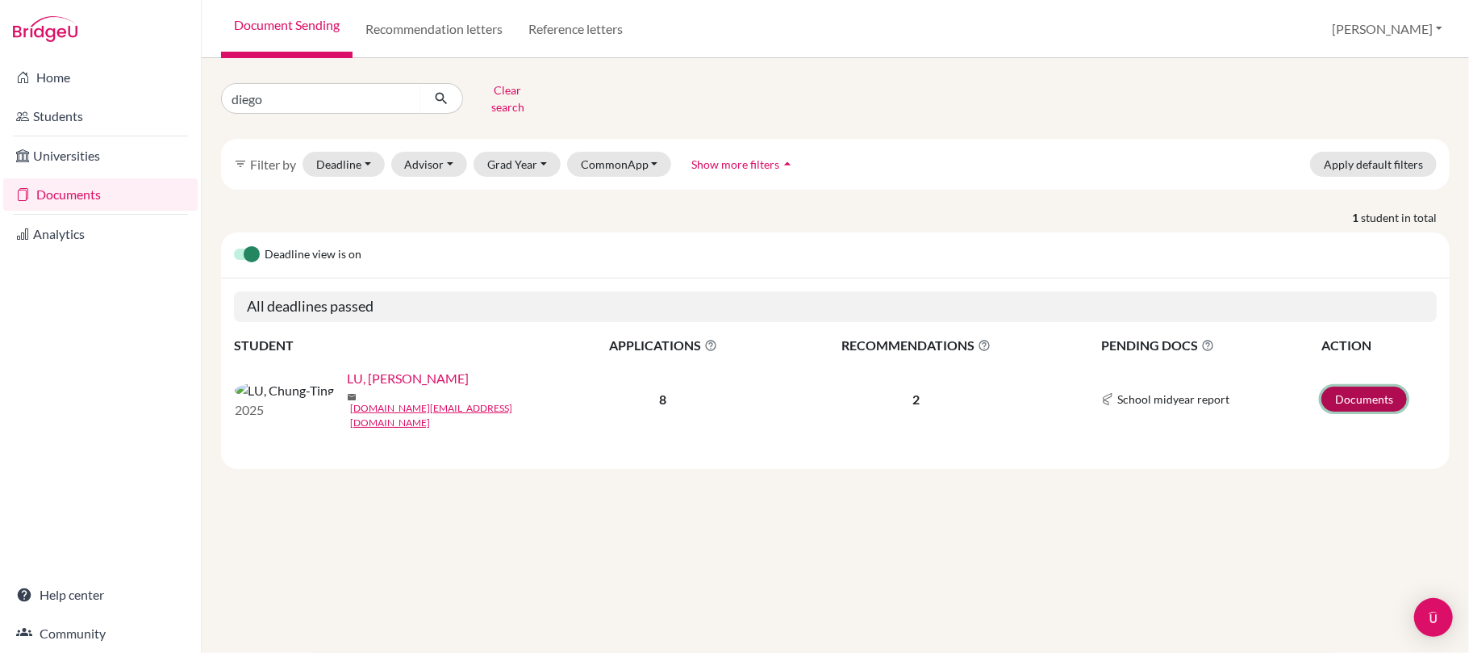
click at [1349, 390] on link "Documents" at bounding box center [1364, 398] width 86 height 25
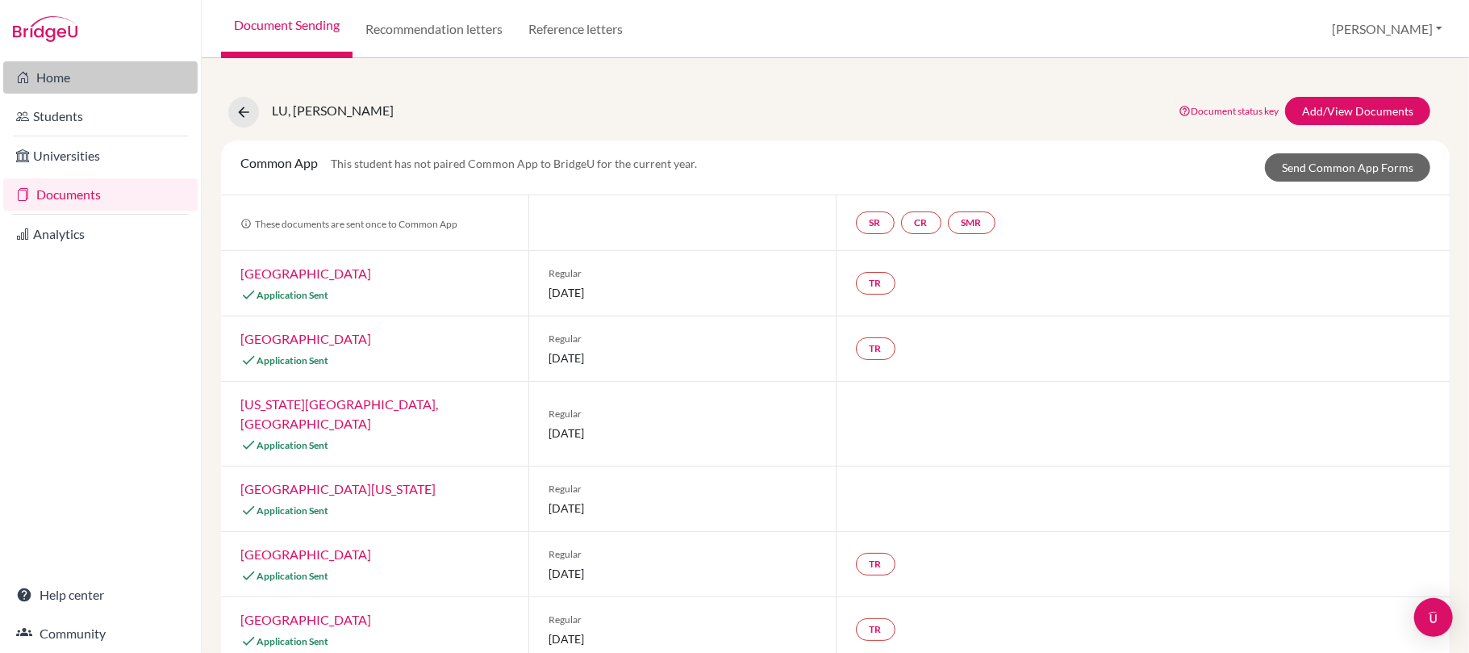
click at [66, 86] on link "Home" at bounding box center [100, 77] width 194 height 32
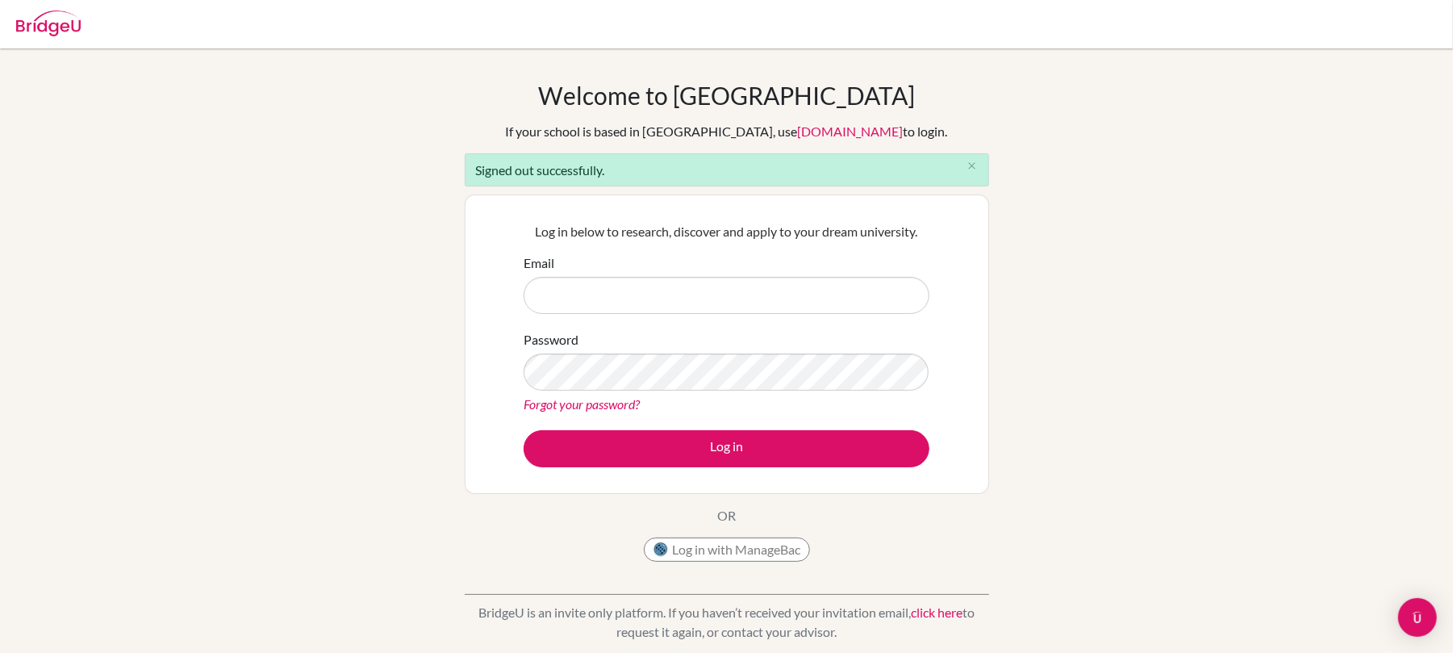
type input "[PERSON_NAME][EMAIL_ADDRESS][PERSON_NAME][DOMAIN_NAME]"
click at [728, 300] on input "[PERSON_NAME][EMAIL_ADDRESS][PERSON_NAME][DOMAIN_NAME]" at bounding box center [727, 295] width 406 height 37
drag, startPoint x: 688, startPoint y: 300, endPoint x: 517, endPoint y: 291, distance: 171.2
click at [517, 291] on div "Log in below to research, discover and apply to your dream university. Email [P…" at bounding box center [727, 343] width 426 height 265
click at [436, 361] on div "Welcome to [GEOGRAPHIC_DATA] If your school is based in [GEOGRAPHIC_DATA], use …" at bounding box center [726, 365] width 1453 height 569
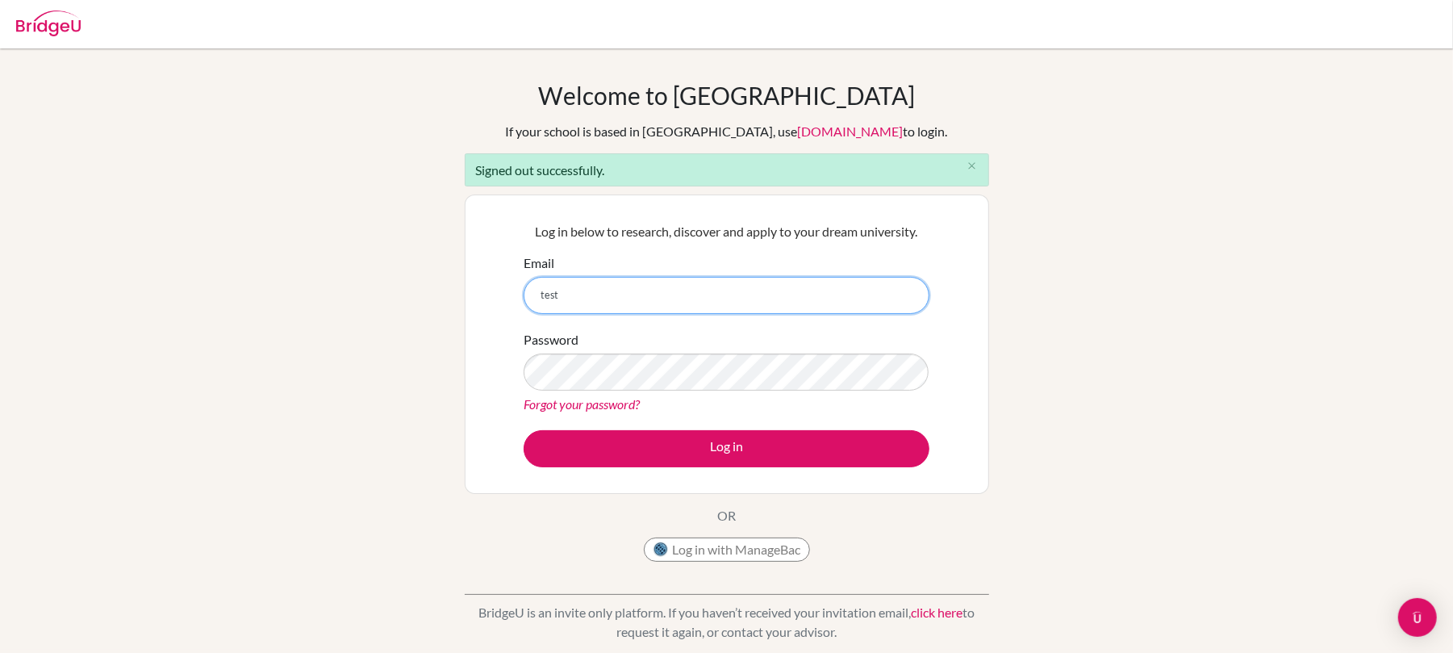
drag, startPoint x: 590, startPoint y: 298, endPoint x: 511, endPoint y: 298, distance: 79.9
click at [511, 298] on div "Log in below to research, discover and apply to your dream university. Email te…" at bounding box center [727, 343] width 524 height 299
type input "n"
type input "[PERSON_NAME][EMAIL_ADDRESS][PERSON_NAME][DOMAIN_NAME]"
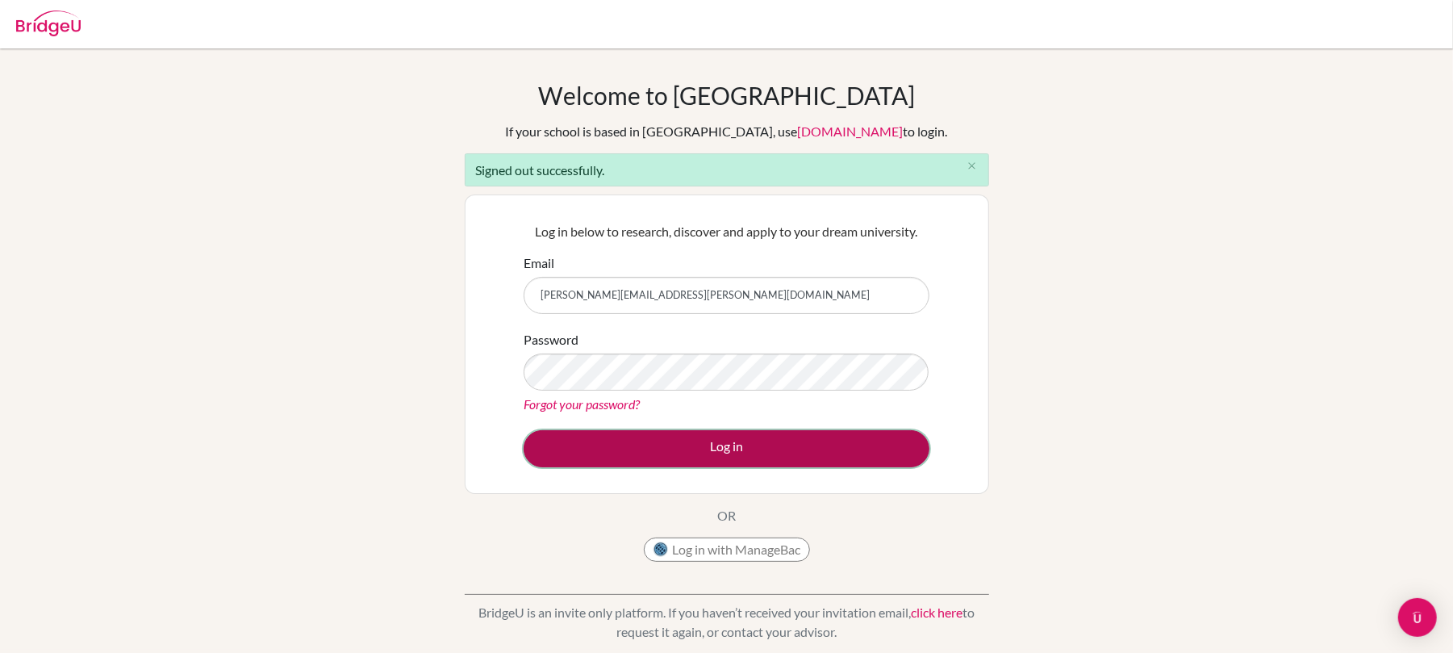
click at [631, 460] on button "Log in" at bounding box center [727, 448] width 406 height 37
